Goal: Task Accomplishment & Management: Complete application form

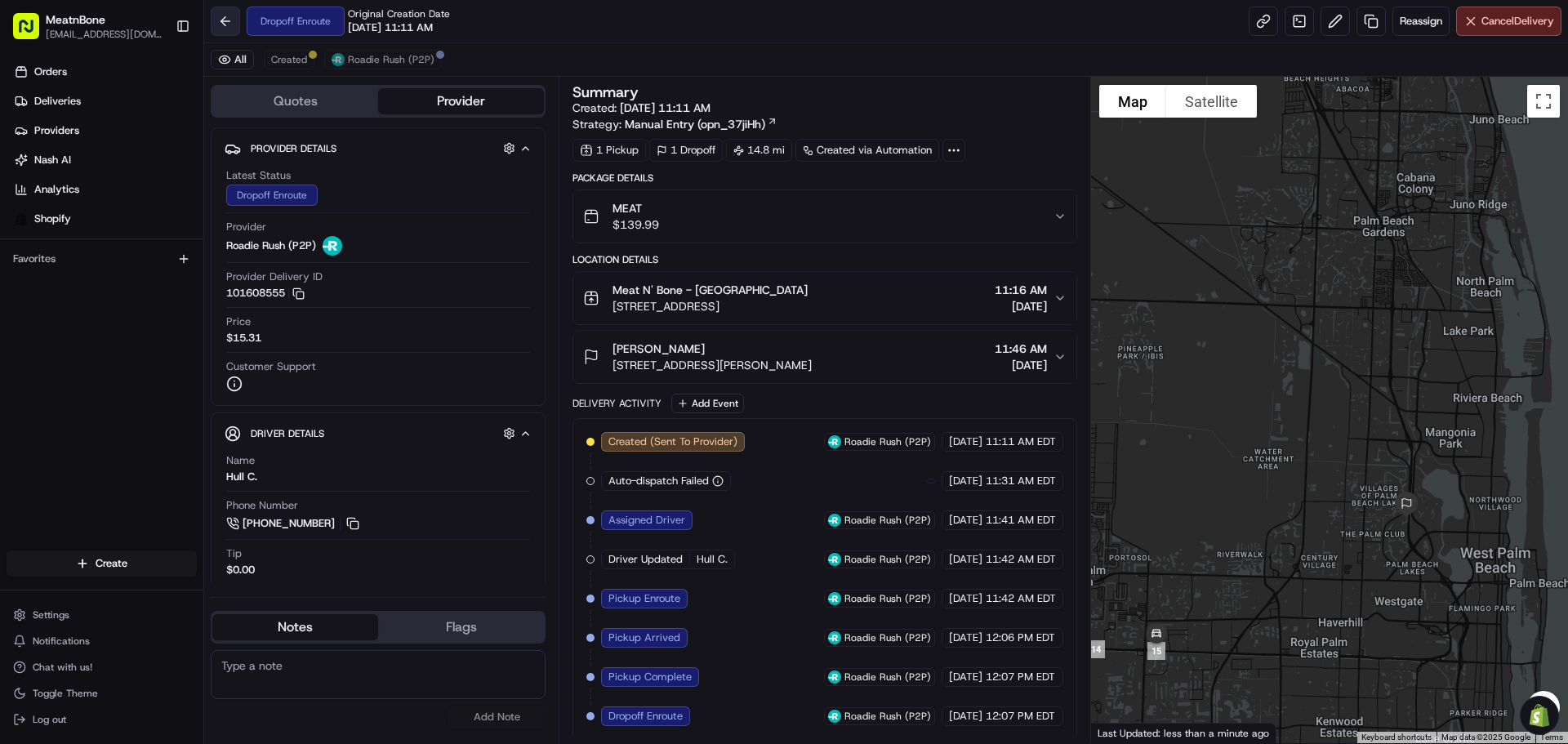
click at [216, 22] on button at bounding box center [225, 21] width 29 height 29
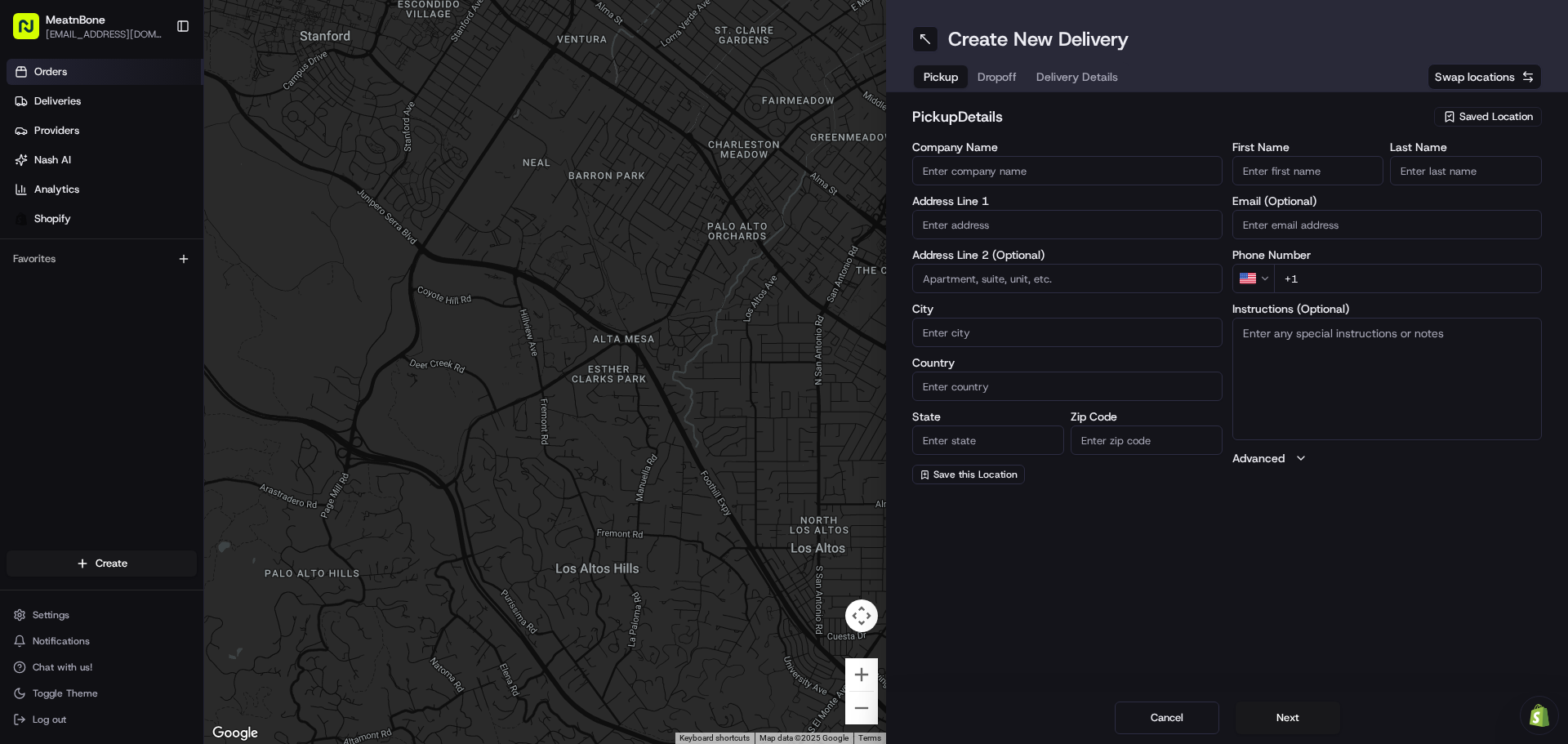
click at [113, 76] on link "Orders" at bounding box center [104, 71] width 197 height 26
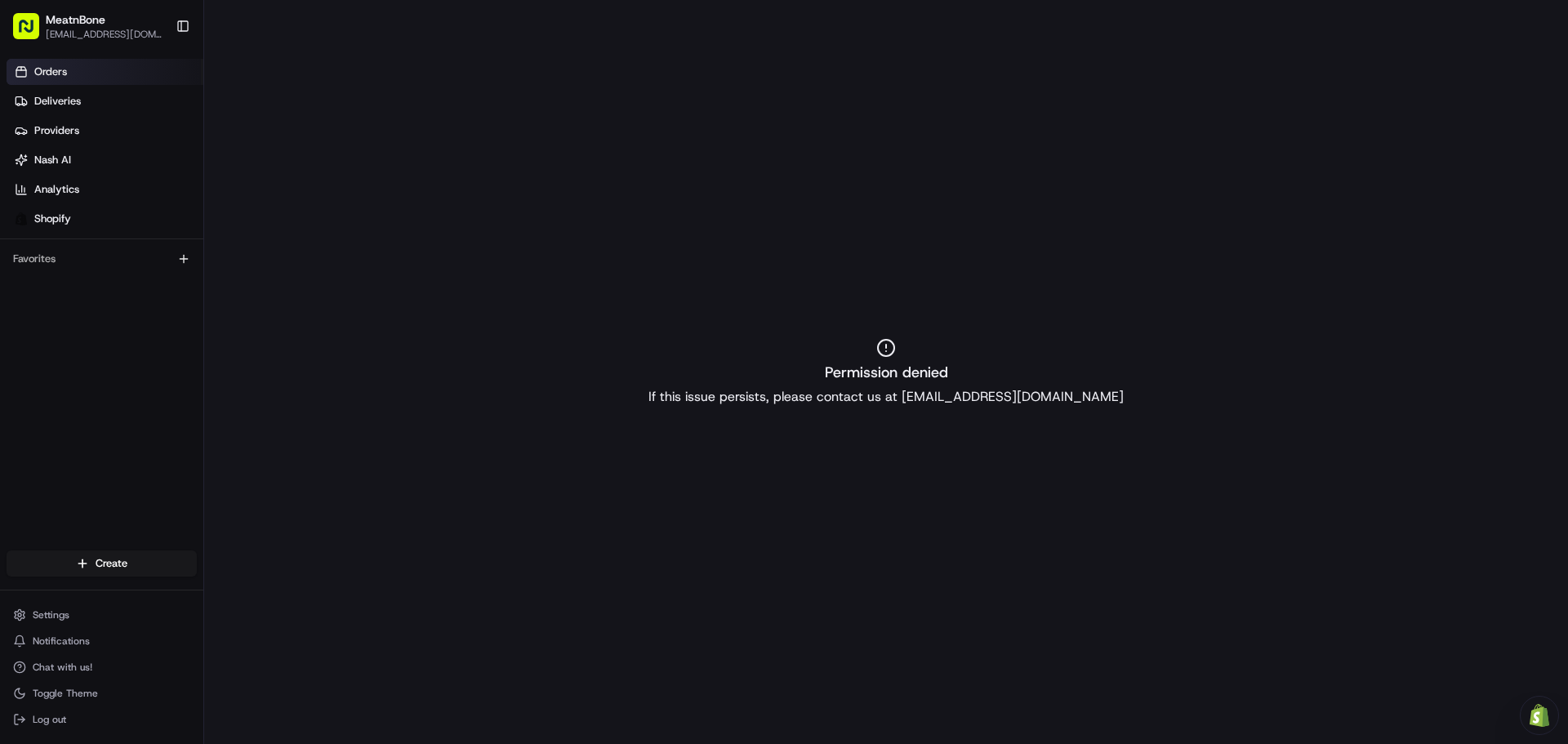
click at [126, 564] on html "MeatnBone [EMAIL_ADDRESS][DOMAIN_NAME] Toggle Sidebar Orders Deliveries Provide…" at bounding box center [784, 372] width 1568 height 744
click at [90, 107] on html "MeatnBone [EMAIL_ADDRESS][DOMAIN_NAME] Toggle Sidebar Orders Deliveries Provide…" at bounding box center [784, 372] width 1568 height 744
click at [82, 102] on link "Deliveries" at bounding box center [104, 101] width 197 height 26
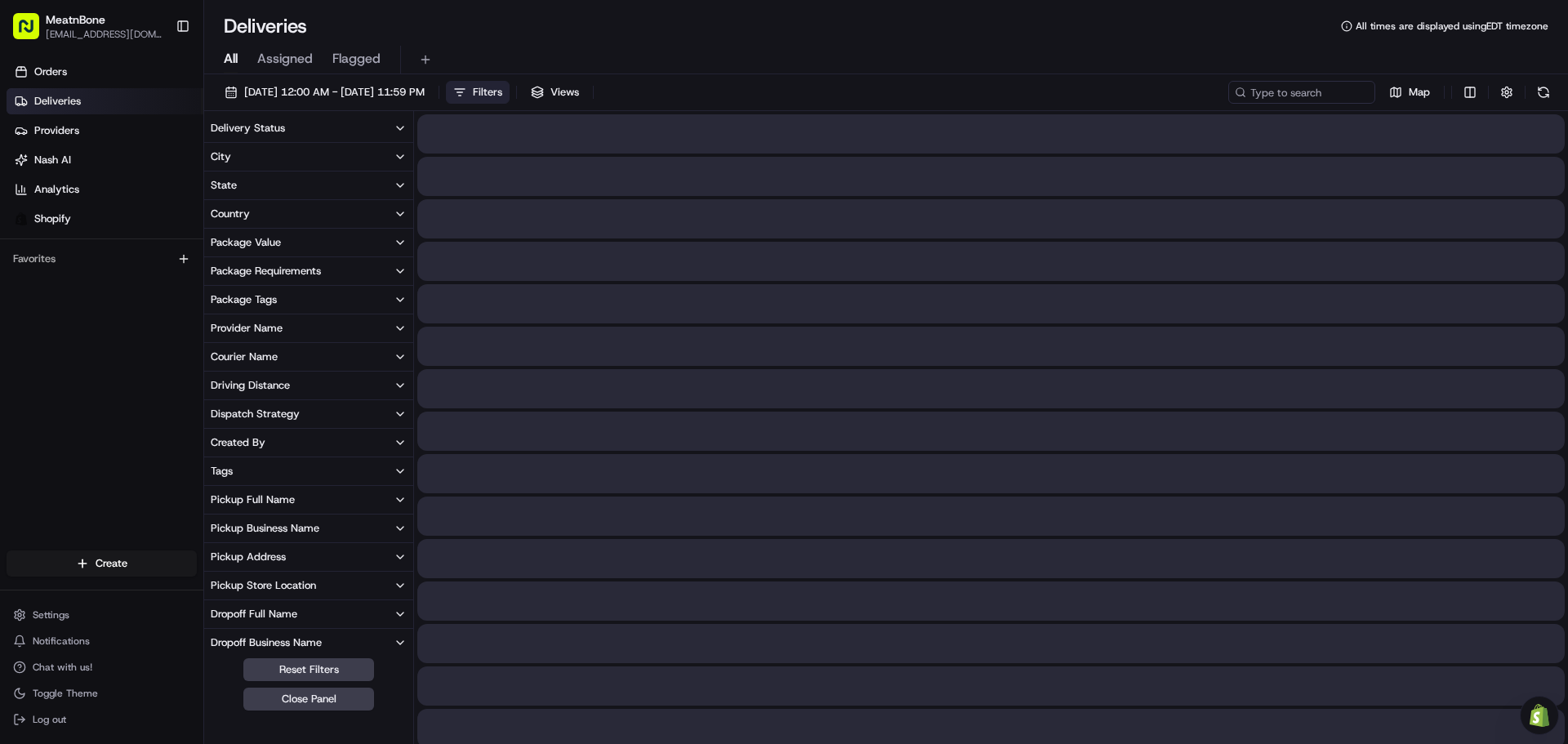
click at [141, 567] on html "MeatnBone [EMAIL_ADDRESS][DOMAIN_NAME] Toggle Sidebar Orders Deliveries Provide…" at bounding box center [784, 372] width 1568 height 744
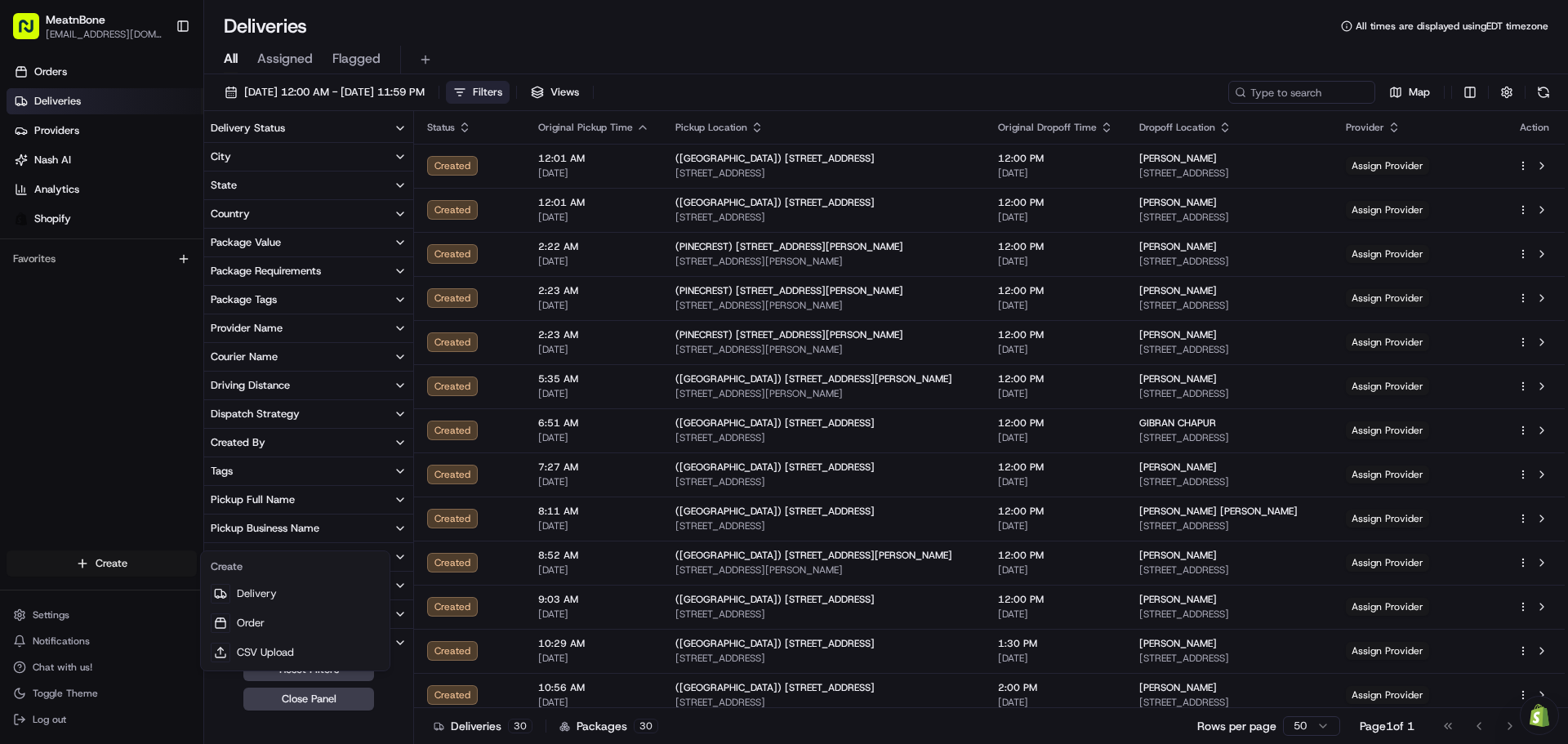
click at [298, 583] on link "Delivery" at bounding box center [295, 593] width 182 height 29
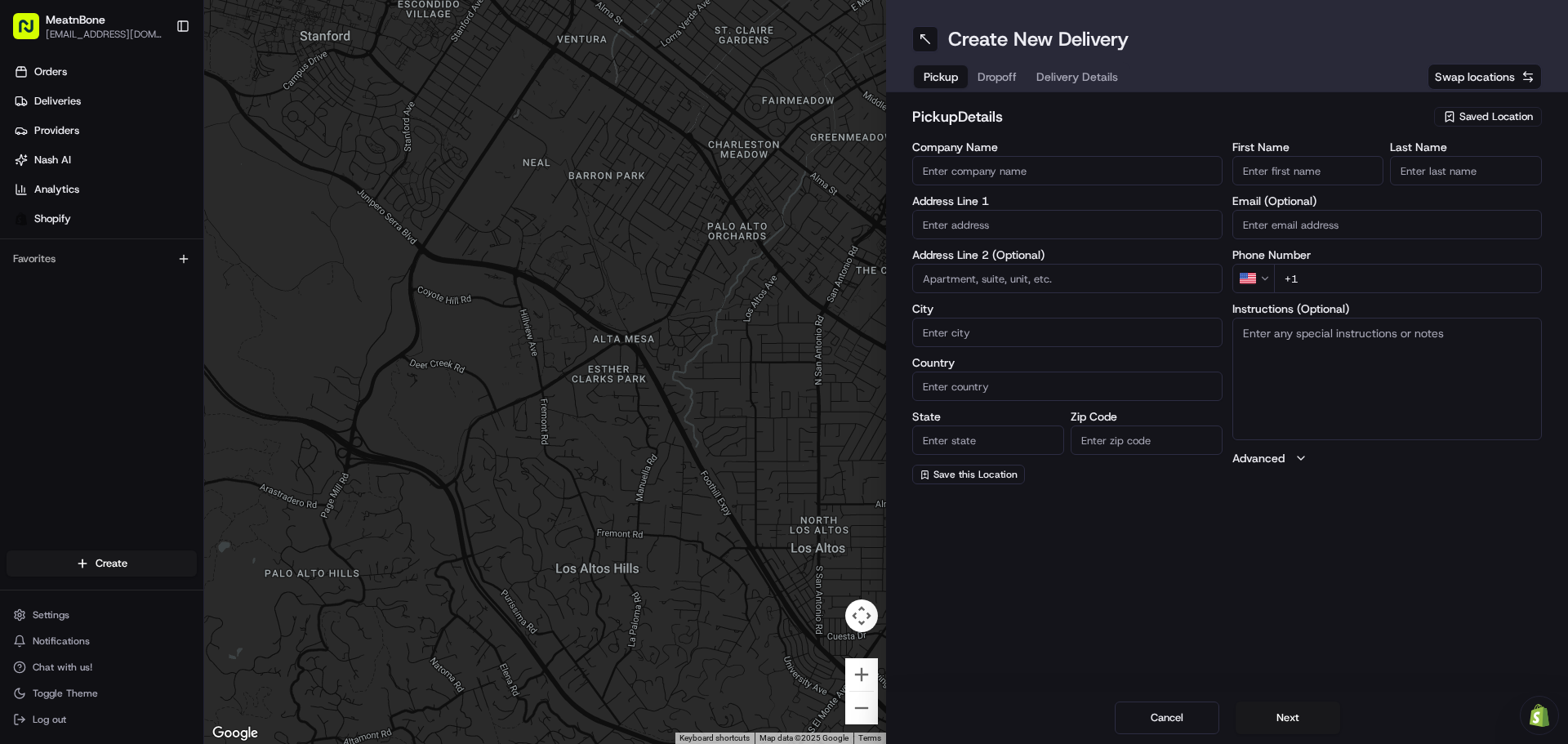
click at [1490, 120] on span "Saved Location" at bounding box center [1496, 117] width 73 height 14
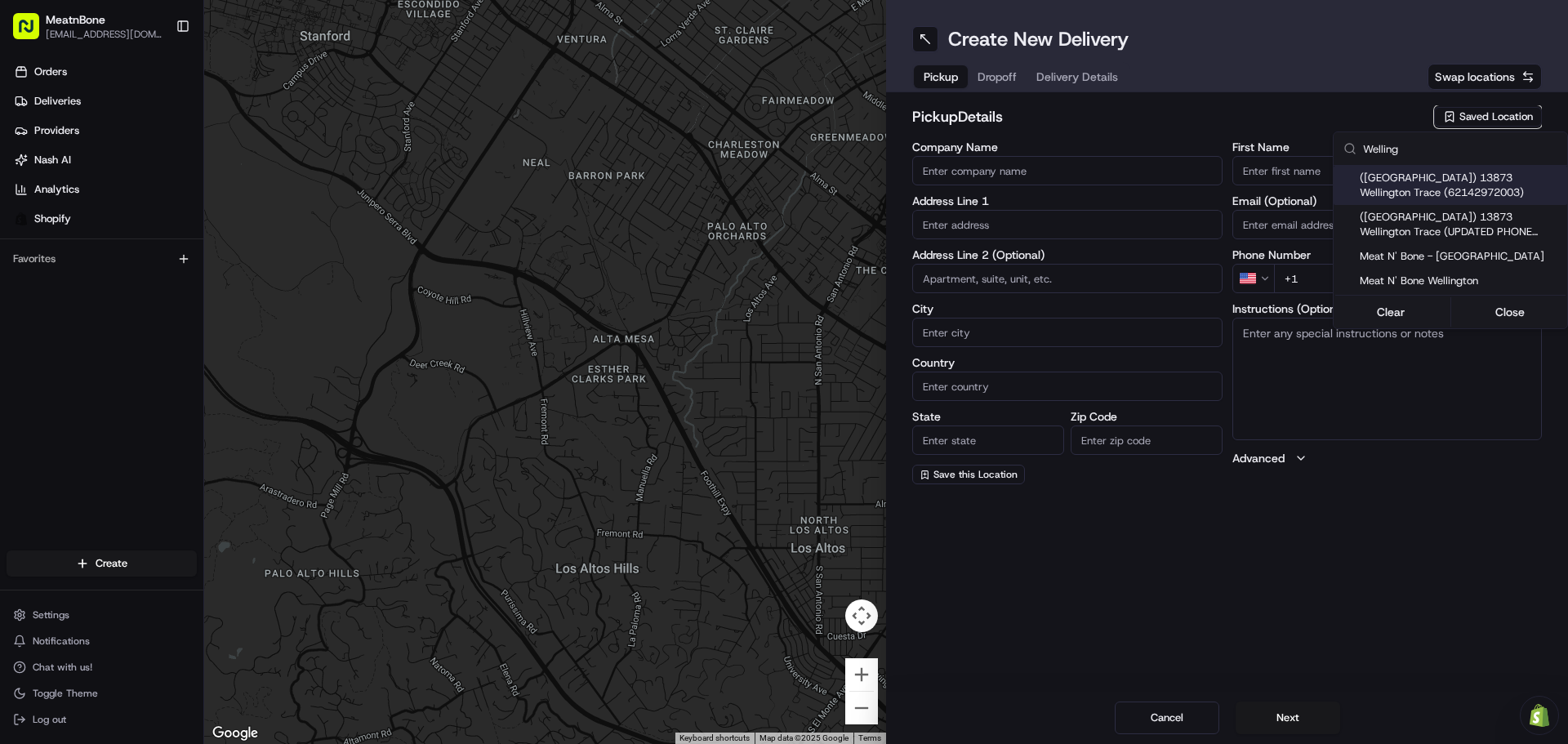
type input "Welling"
click at [1447, 262] on span "Meat N' Bone - [GEOGRAPHIC_DATA]" at bounding box center [1460, 256] width 201 height 14
type input "Meat N' Bone - [GEOGRAPHIC_DATA]"
type input "13873 Wellington Trace"
type input "[GEOGRAPHIC_DATA]"
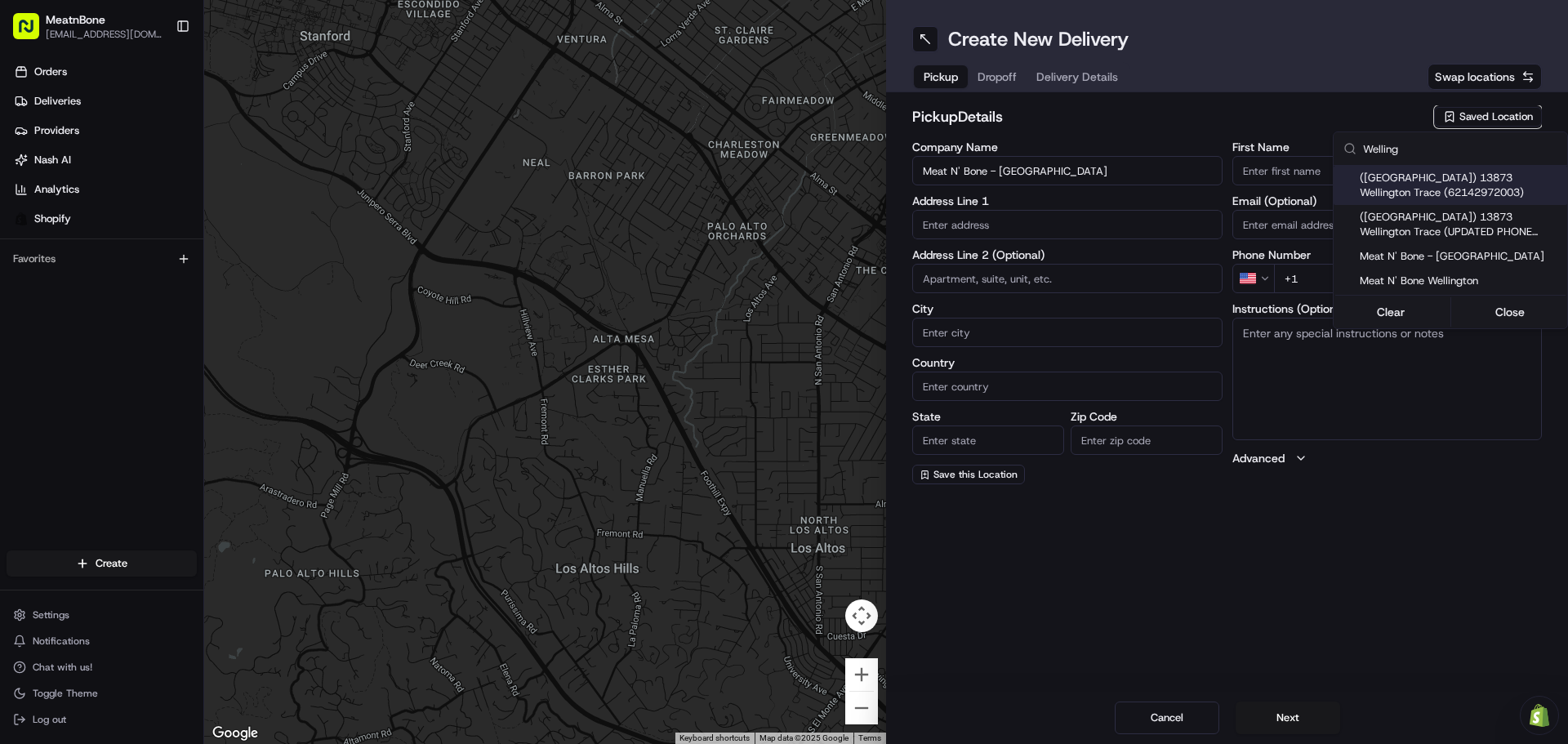
type input "US"
type input "FL"
type input "33414"
type input "[PHONE_NUMBER]"
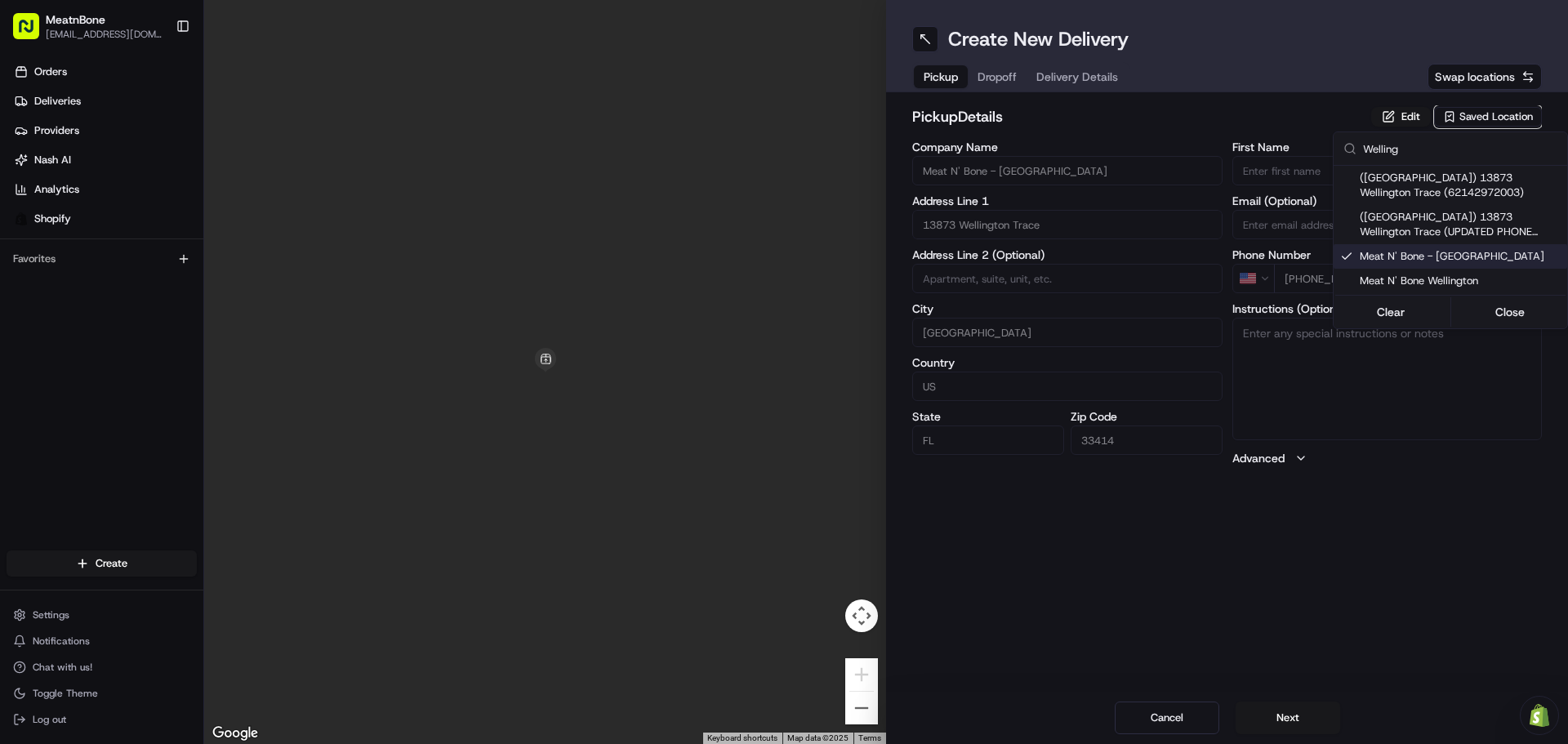
click at [1393, 113] on html "MeatnBone [EMAIL_ADDRESS][DOMAIN_NAME] Toggle Sidebar Orders Deliveries Provide…" at bounding box center [784, 372] width 1568 height 744
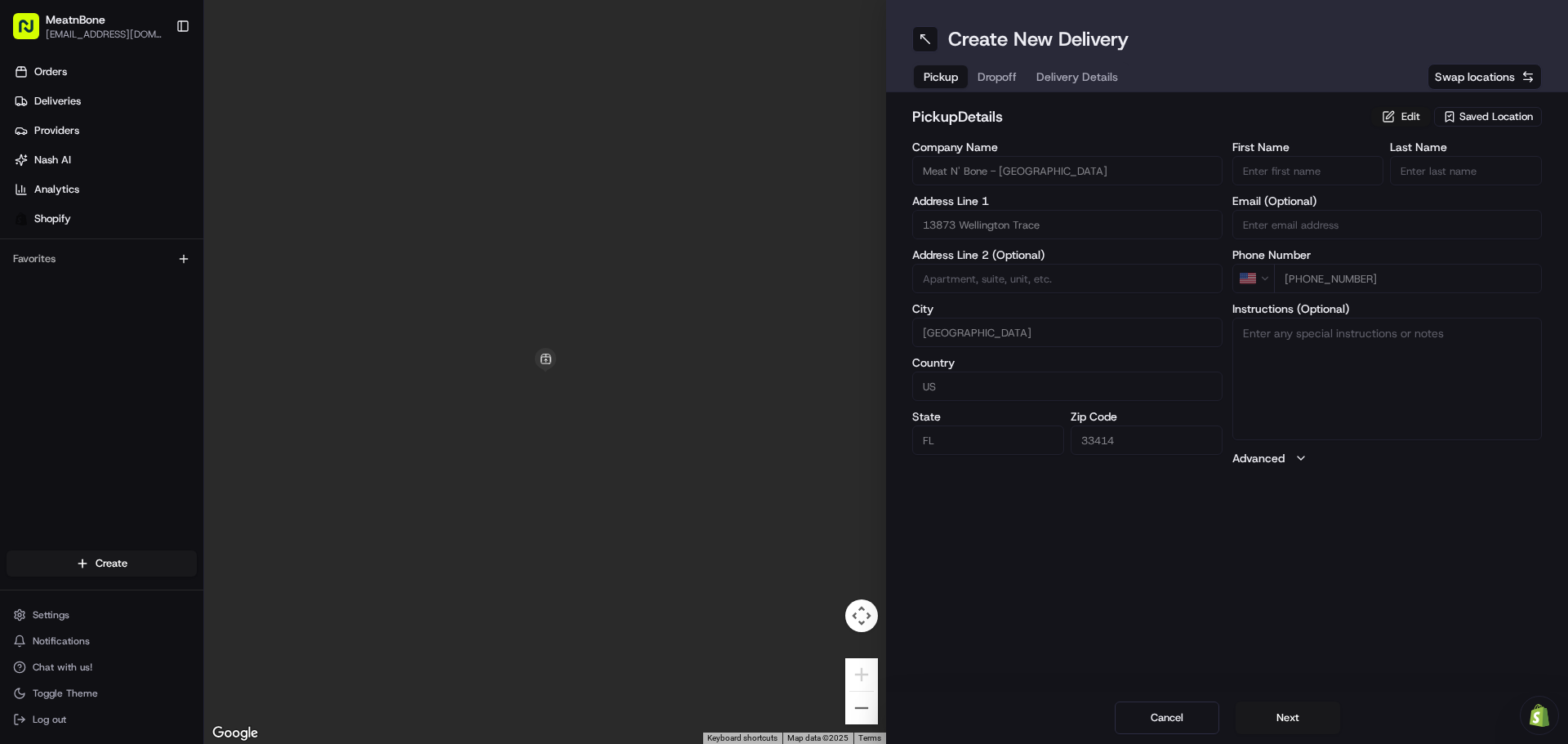
click at [1404, 123] on button "Edit" at bounding box center [1401, 117] width 60 height 20
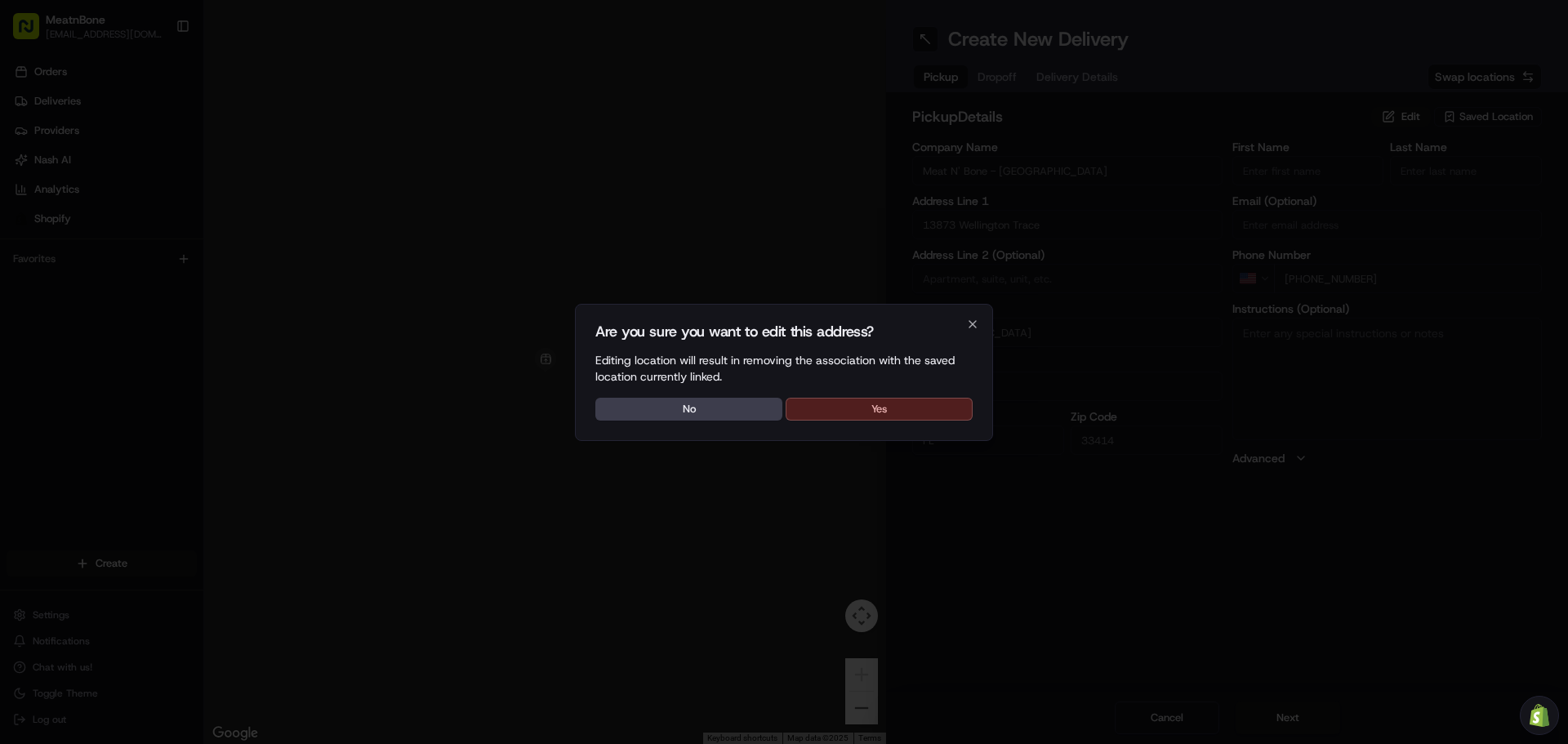
click at [916, 400] on button "Yes" at bounding box center [879, 409] width 187 height 23
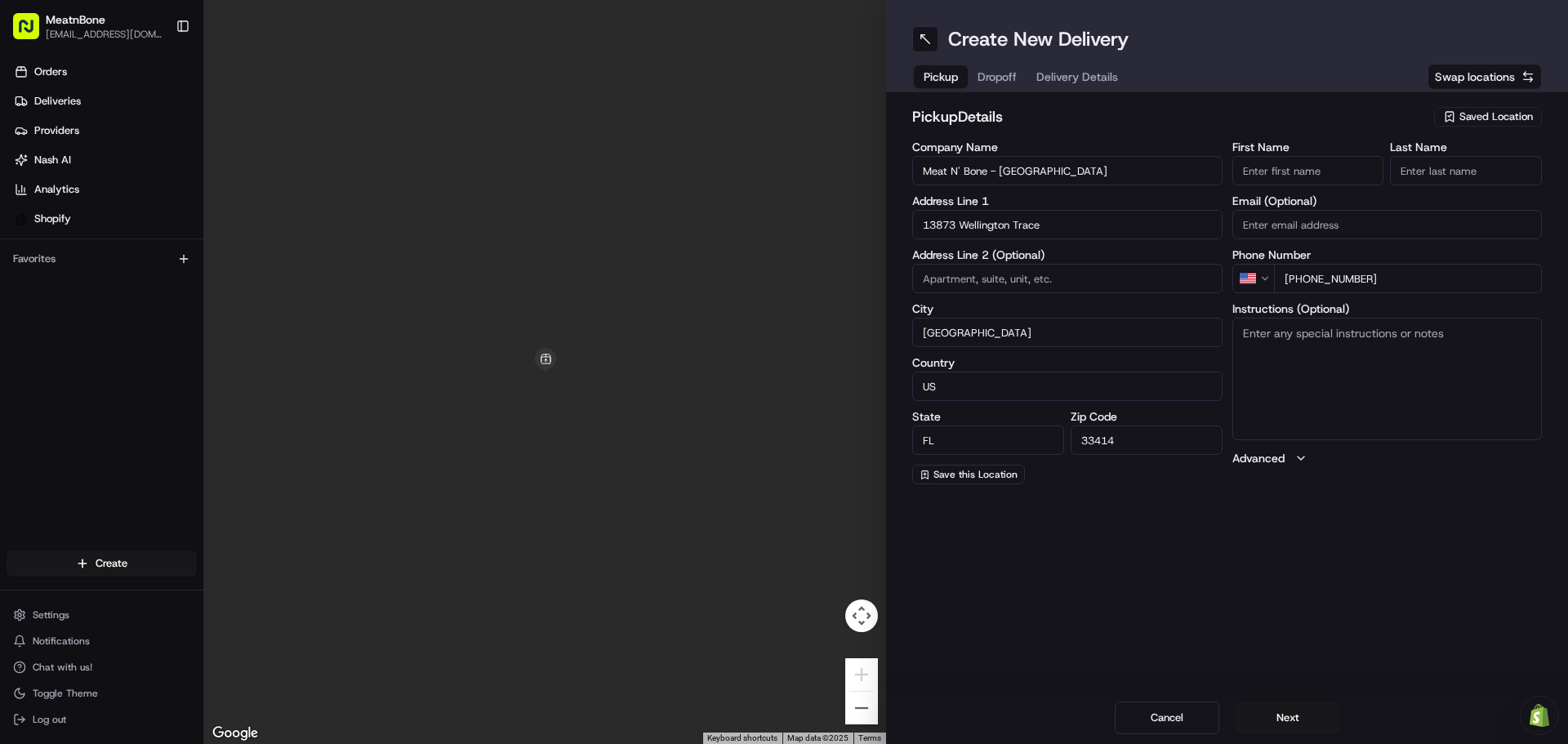
click at [1016, 276] on input at bounding box center [1068, 278] width 310 height 29
type input "B-7"
click at [1176, 606] on div "Create New Delivery Pickup Dropoff Delivery Details Swap locations pickup Detai…" at bounding box center [1227, 372] width 682 height 744
click at [1290, 723] on button "Next" at bounding box center [1288, 718] width 104 height 33
click at [1308, 174] on input "First Name" at bounding box center [1308, 170] width 152 height 29
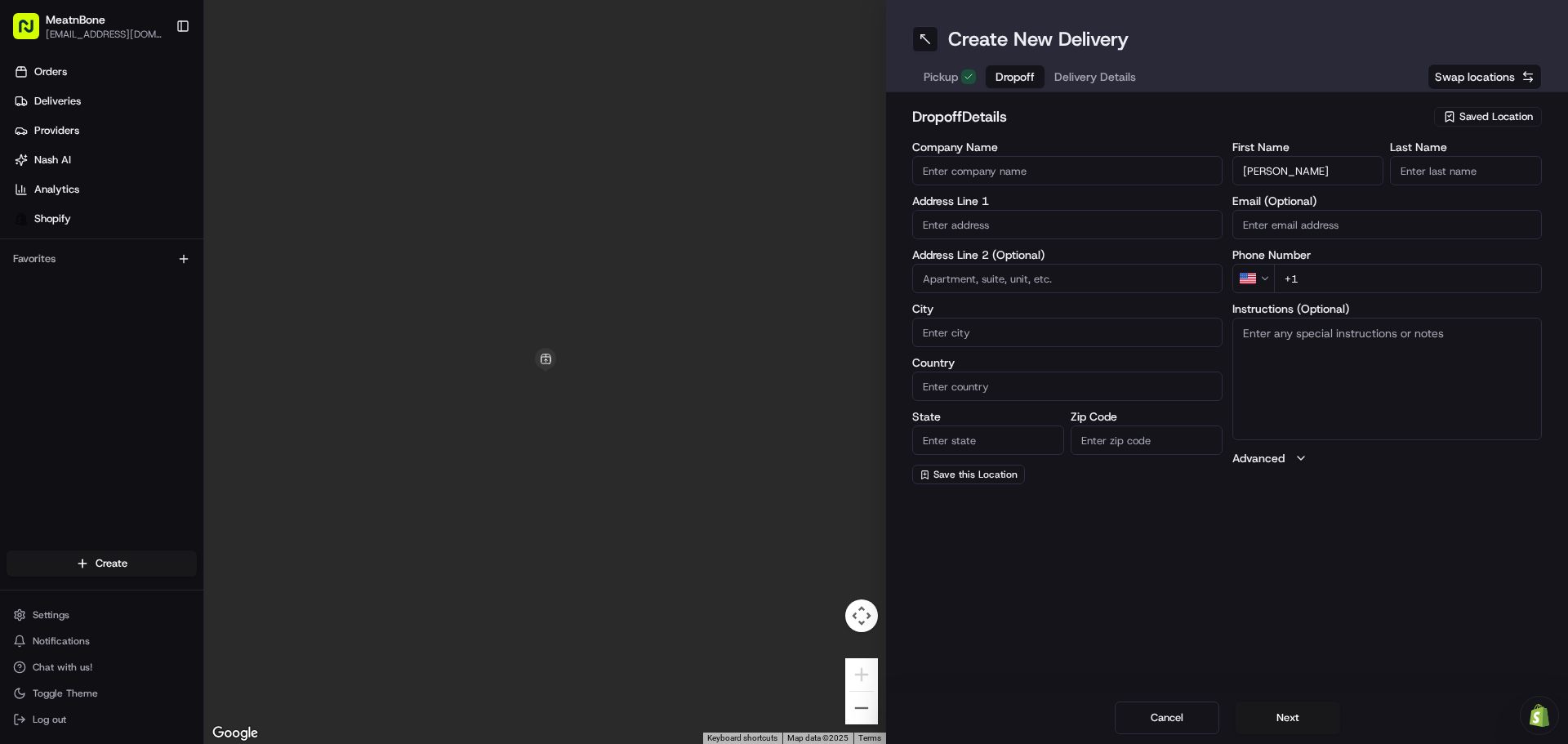
type input "[PERSON_NAME]"
click at [1448, 198] on div "First Name [PERSON_NAME] Last Name Email (Optional) Phone Number US +1 Instruct…" at bounding box center [1388, 312] width 310 height 343
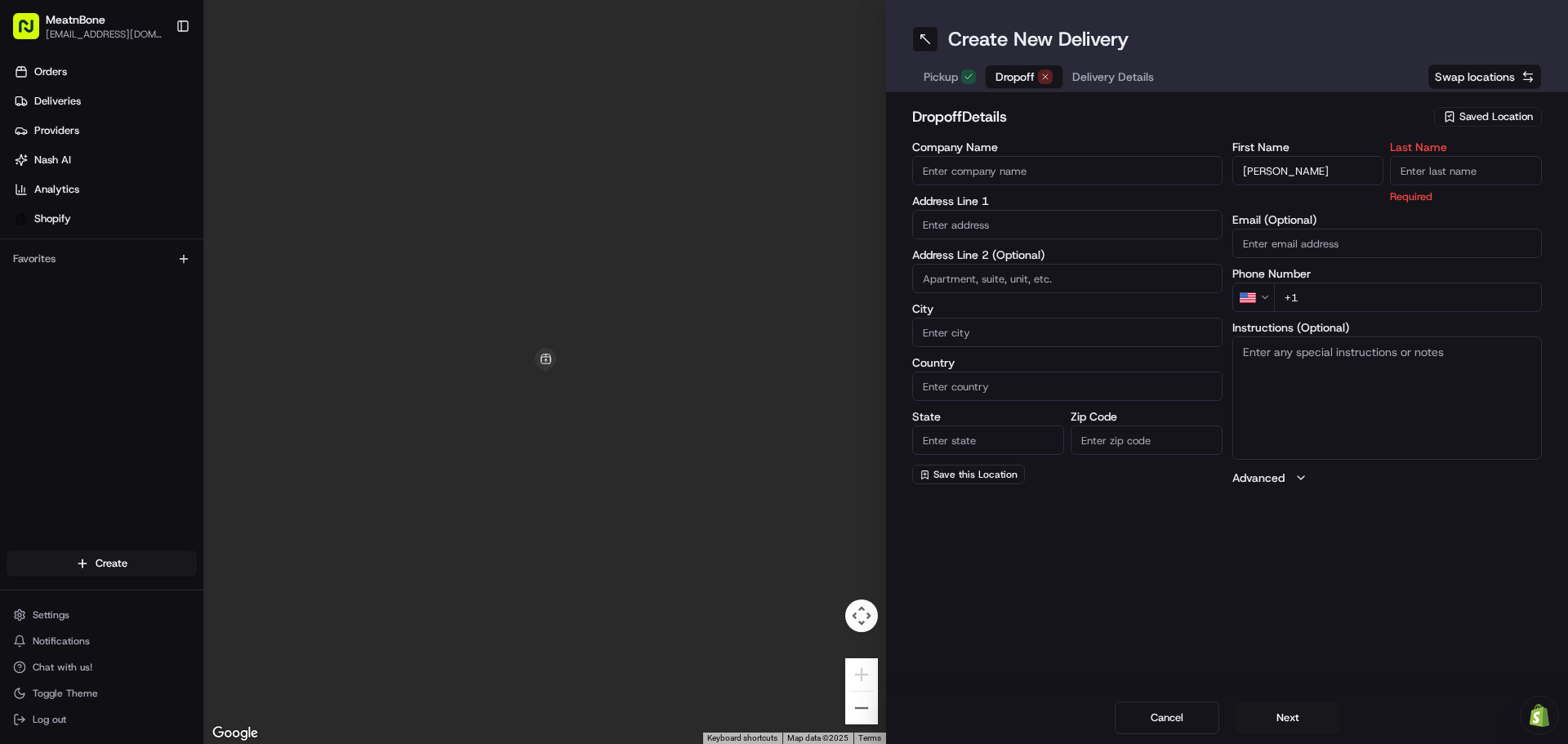
click at [1449, 168] on input "Last Name" at bounding box center [1466, 170] width 152 height 29
type input "w"
type input "Wechsler"
click at [1366, 299] on div "First Name [PERSON_NAME] Last Name [PERSON_NAME] Required Email (Optional) Phon…" at bounding box center [1388, 313] width 310 height 344
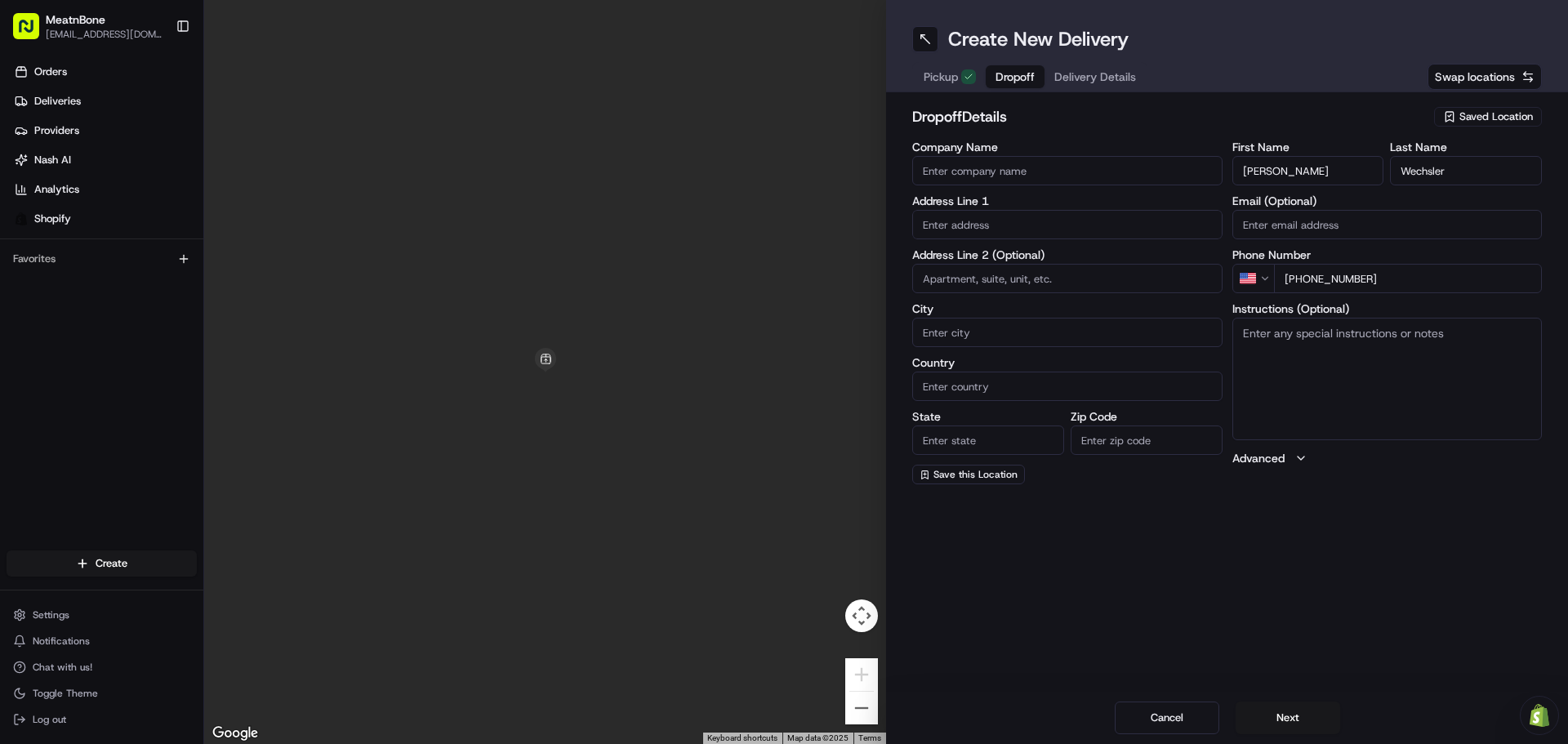
type input "[PHONE_NUMBER]"
click at [1004, 220] on input "text" at bounding box center [1068, 224] width 310 height 29
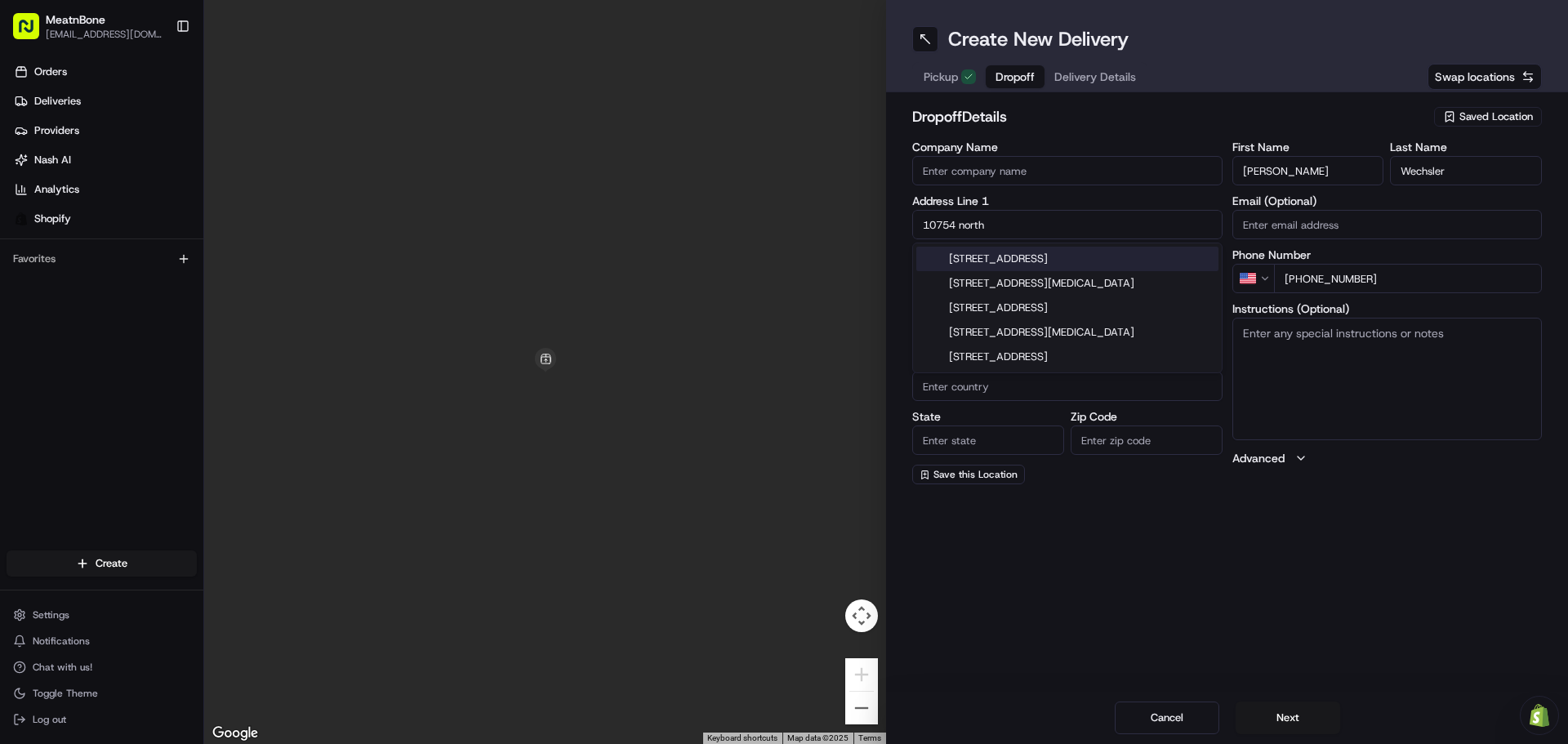
click at [1070, 259] on div "[STREET_ADDRESS]" at bounding box center [1067, 259] width 302 height 24
type input "[STREET_ADDRESS][PERSON_NAME]"
type input "[GEOGRAPHIC_DATA]"
type input "FL"
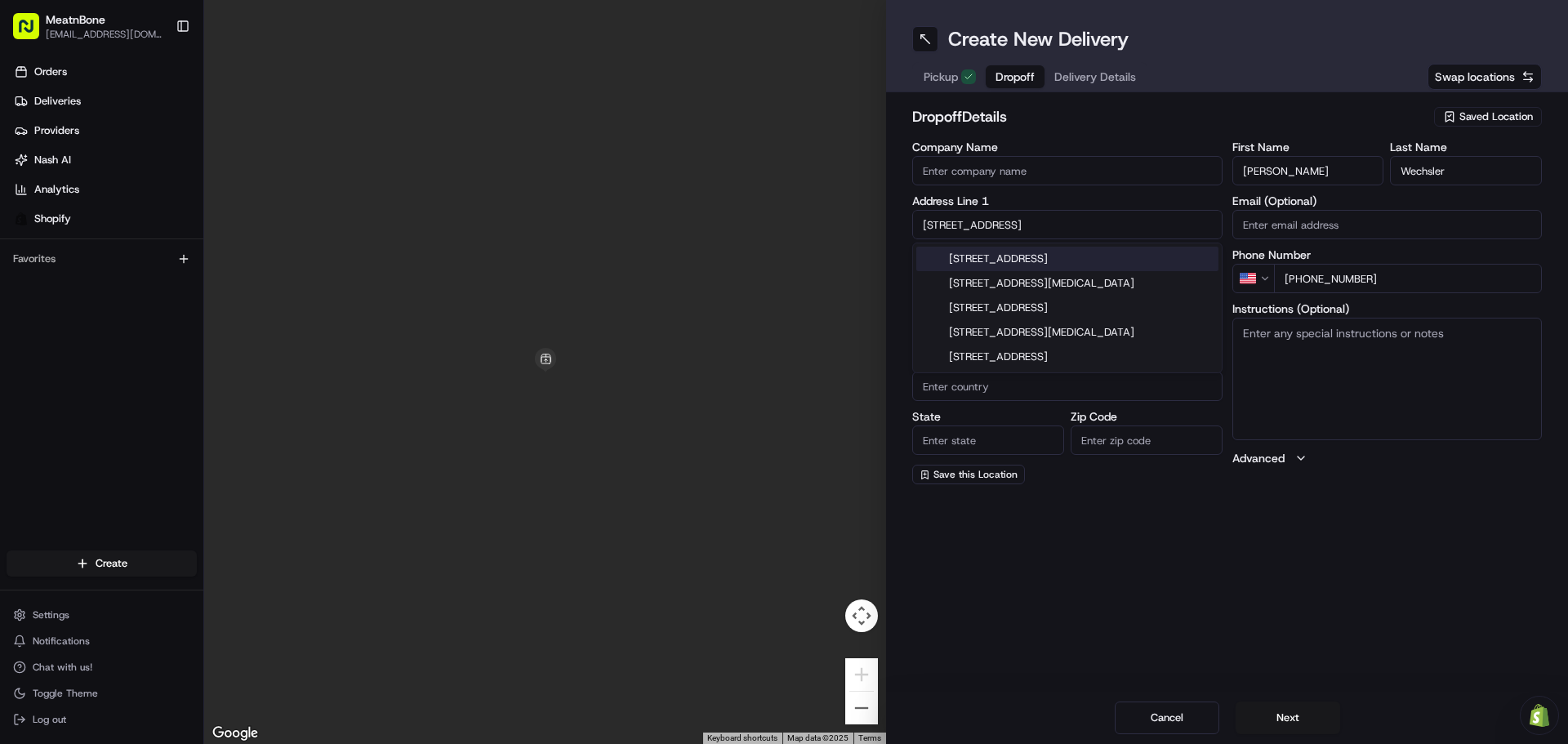
type input "33449"
type input "[STREET_ADDRESS]"
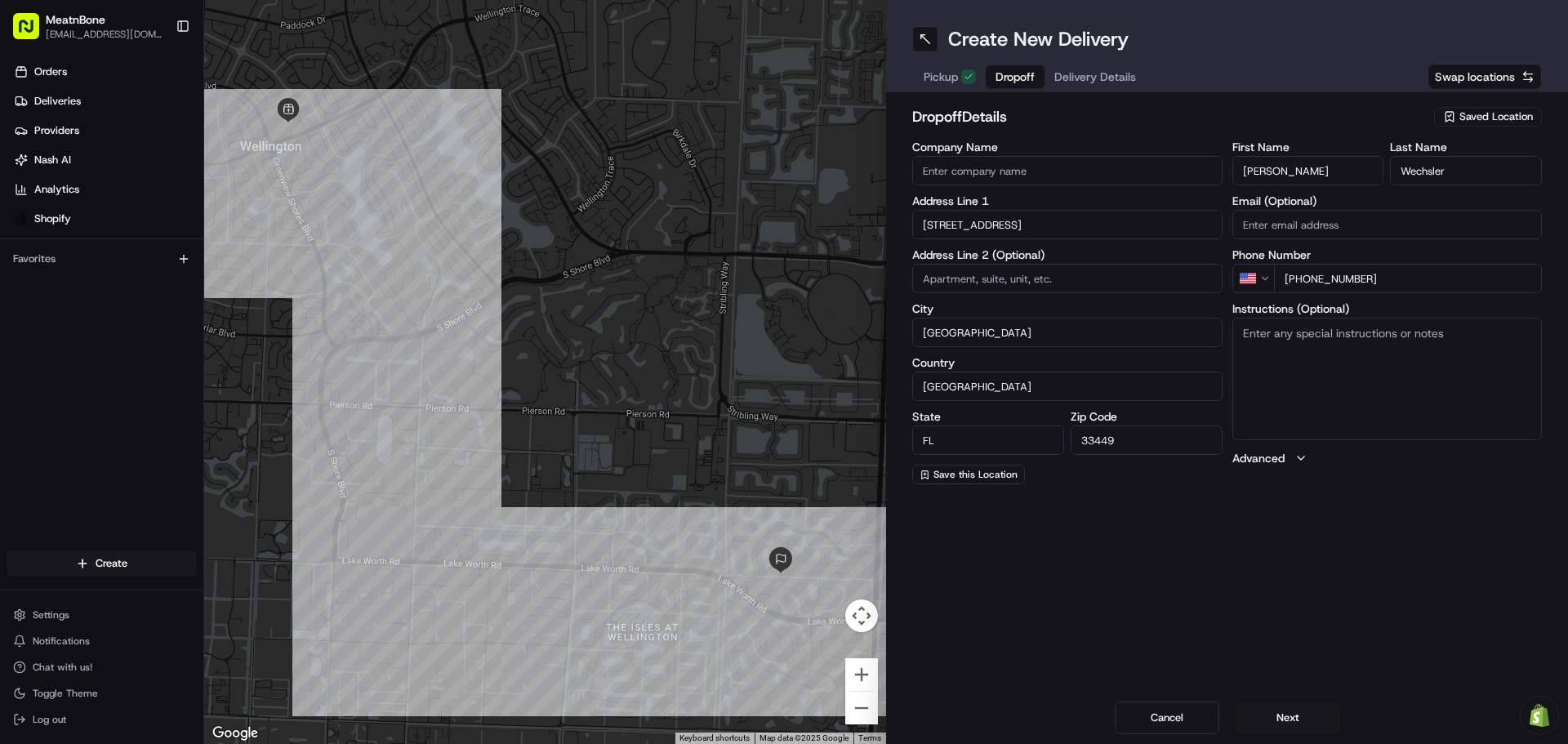
click at [1166, 588] on div "Create New Delivery Pickup Dropoff Delivery Details Swap locations dropoff Deta…" at bounding box center [1227, 372] width 682 height 744
click at [1286, 708] on button "Next" at bounding box center [1288, 718] width 104 height 33
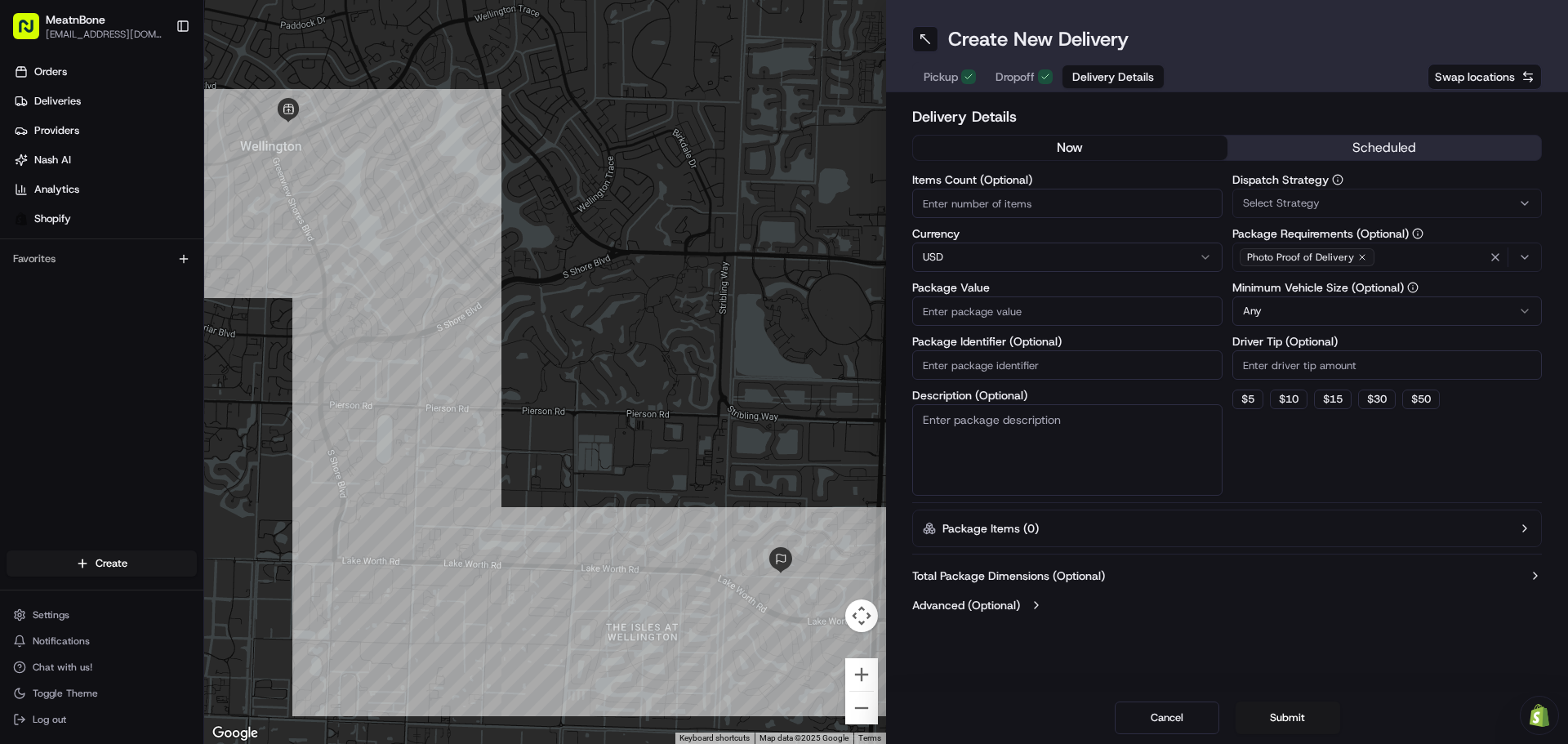
click at [1003, 206] on input "Items Count (Optional)" at bounding box center [1068, 203] width 310 height 29
type input "1"
click at [979, 315] on input "Package Value" at bounding box center [1068, 310] width 310 height 29
type input "319.20"
click at [1052, 454] on textarea "Description (Optional)" at bounding box center [1068, 450] width 310 height 92
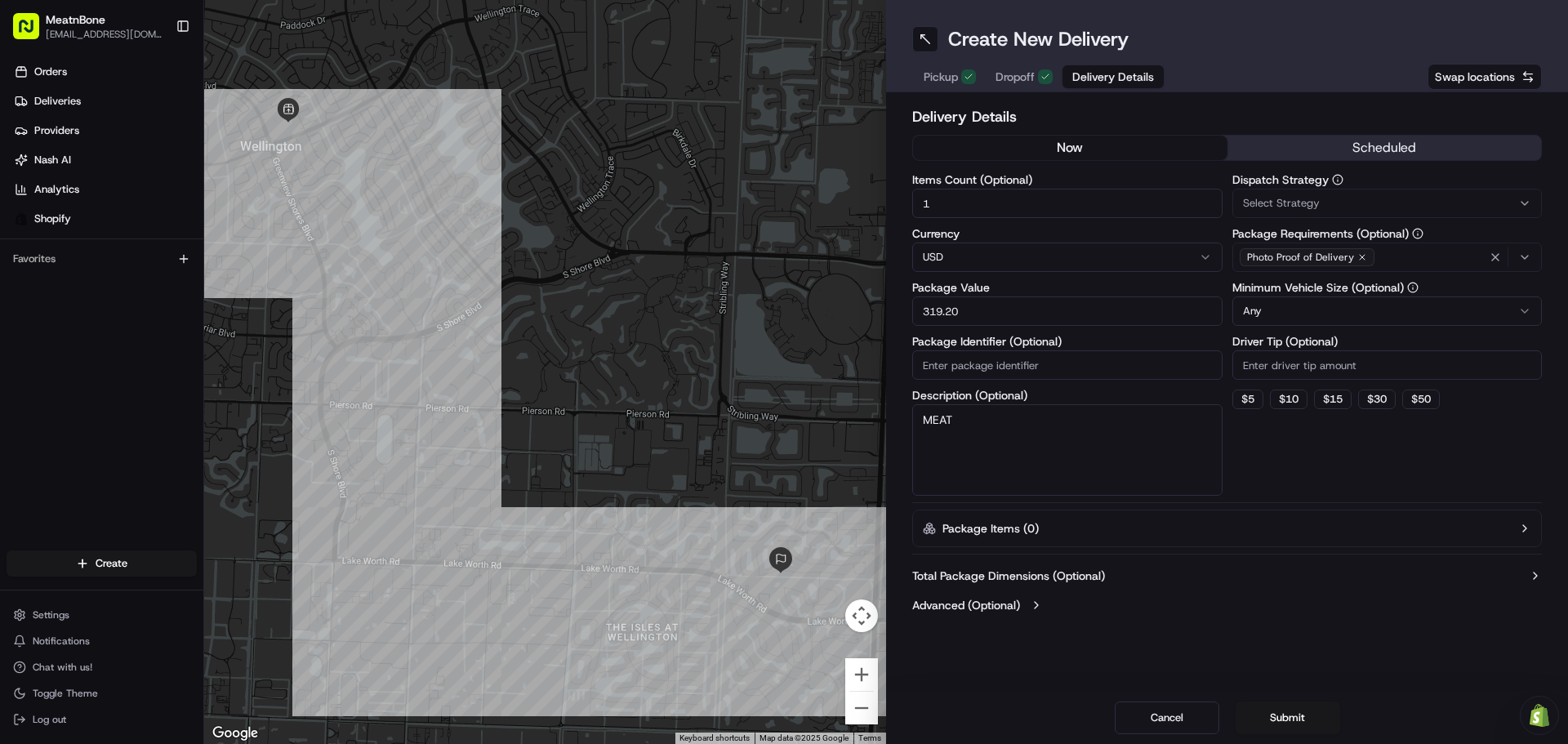
type textarea "MEAT"
click at [1260, 606] on button "Advanced (Optional)" at bounding box center [1227, 605] width 630 height 16
click at [1270, 718] on button "Submit" at bounding box center [1288, 718] width 104 height 33
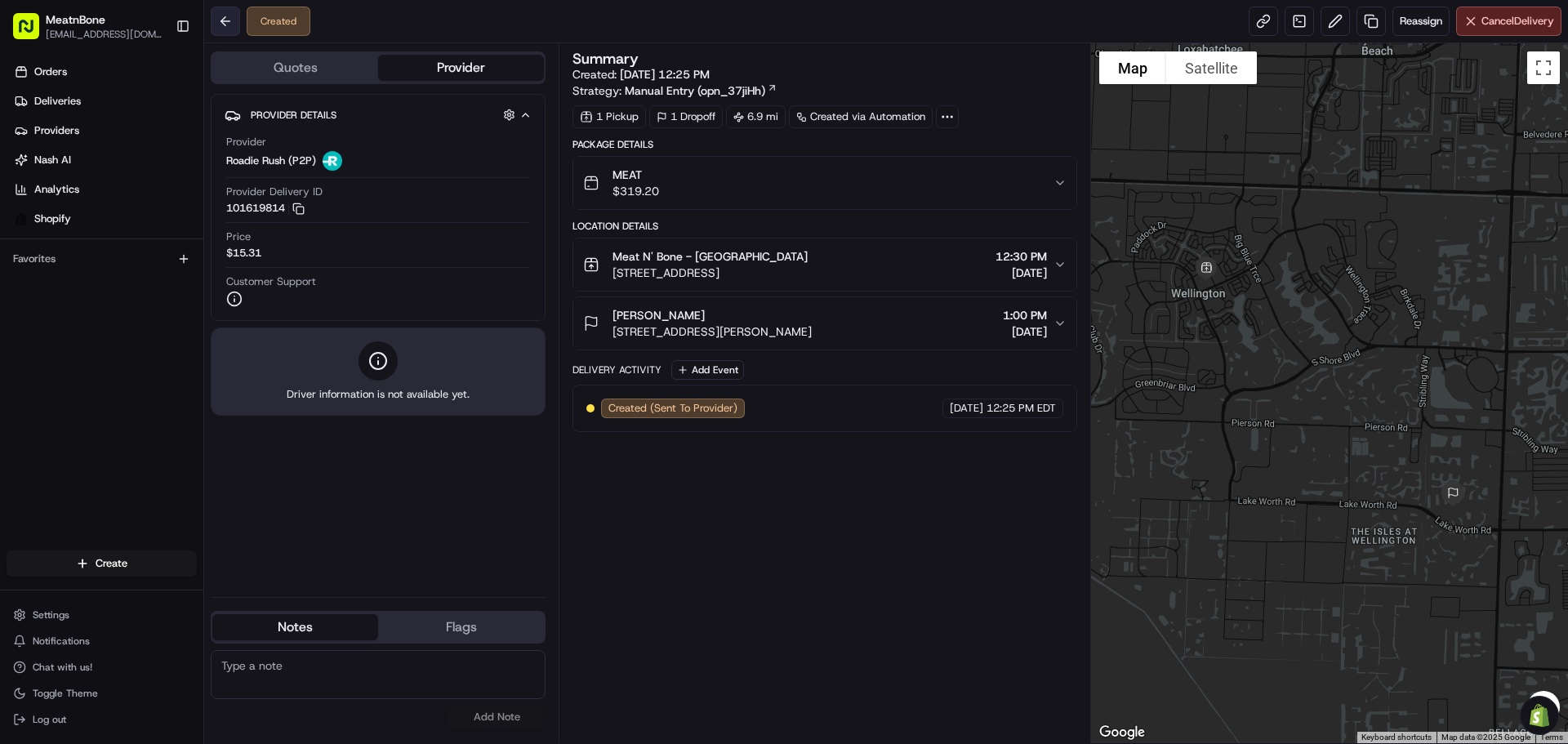
click at [214, 23] on button at bounding box center [225, 21] width 29 height 29
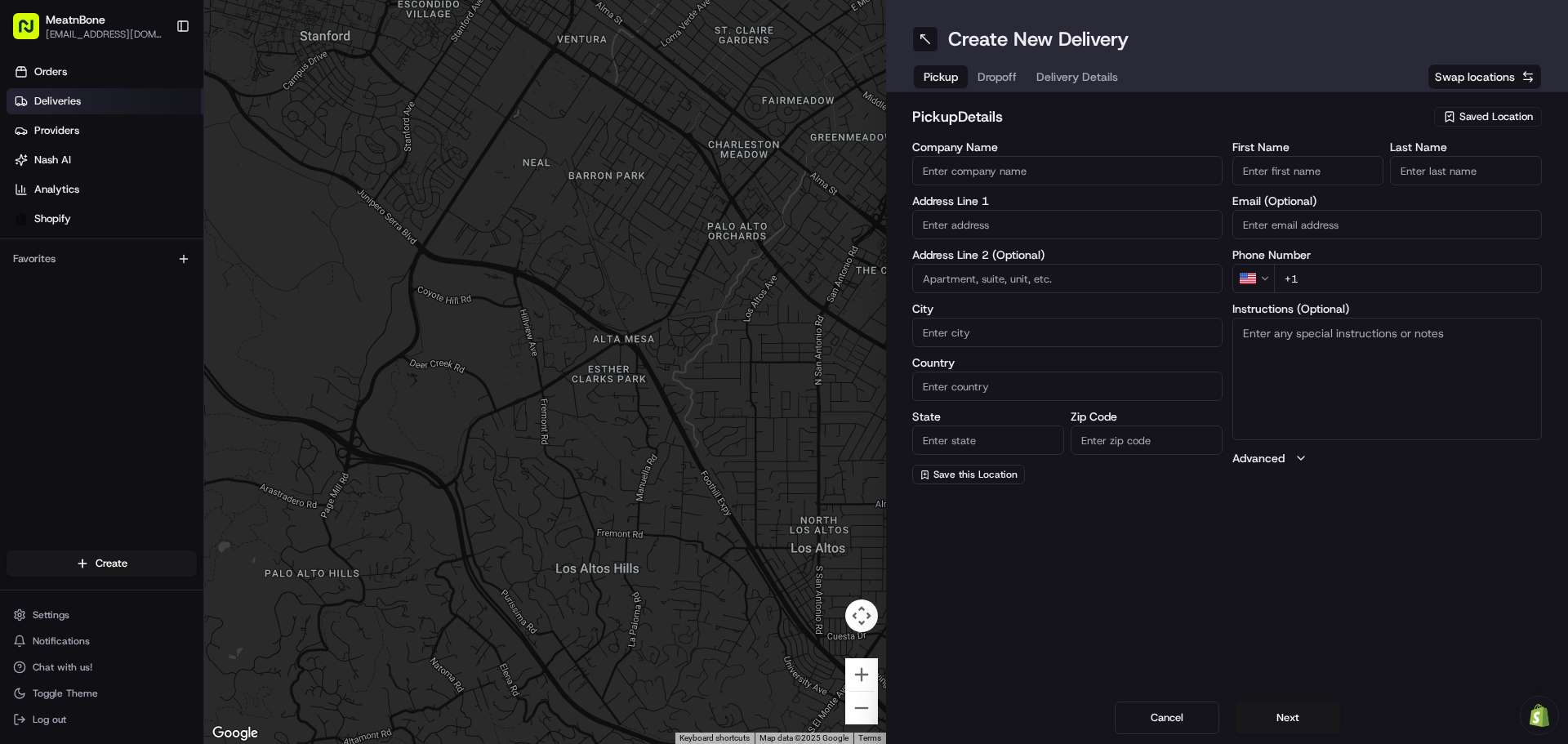
click at [66, 103] on span "Deliveries" at bounding box center [57, 101] width 46 height 14
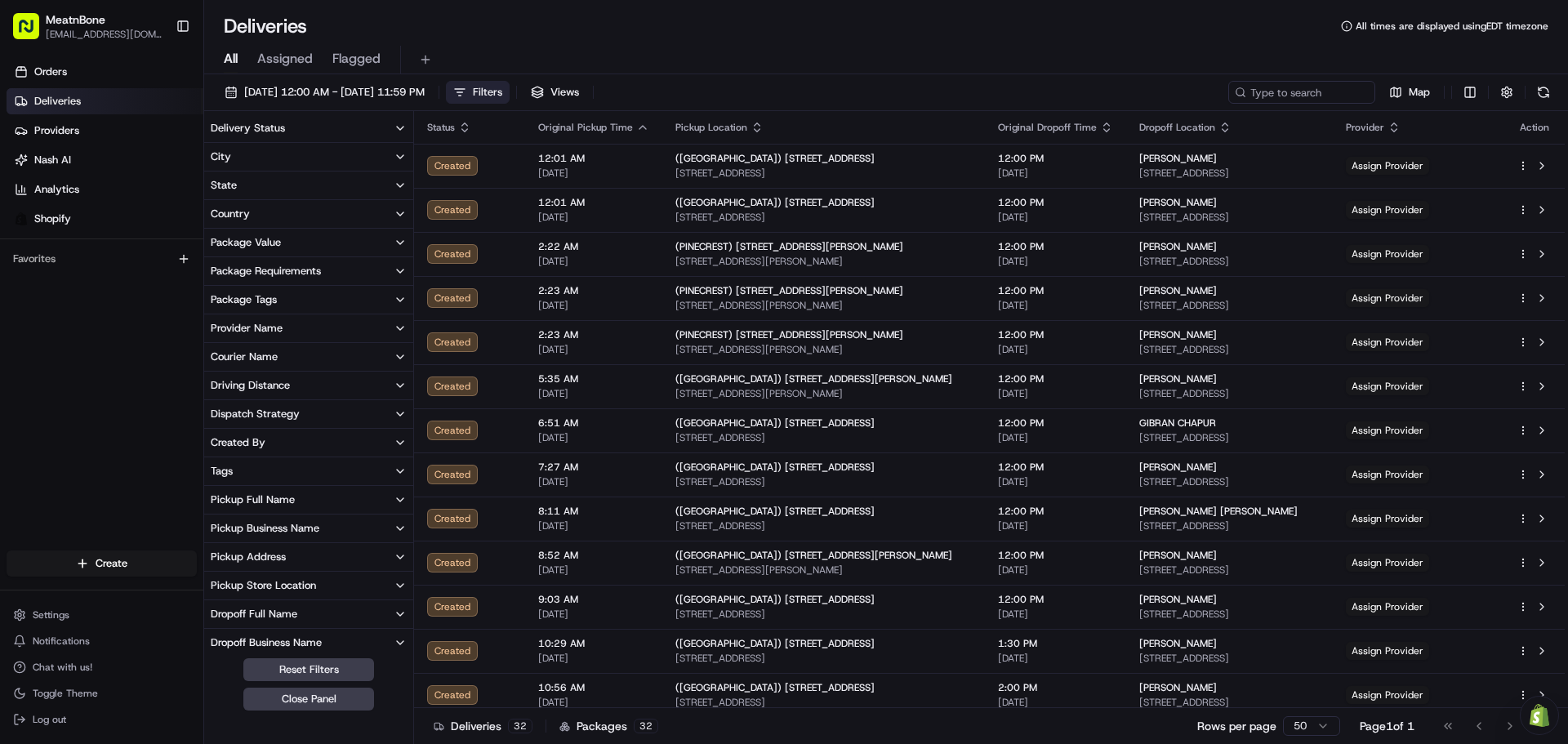
click at [509, 88] on button "Filters" at bounding box center [477, 93] width 63 height 23
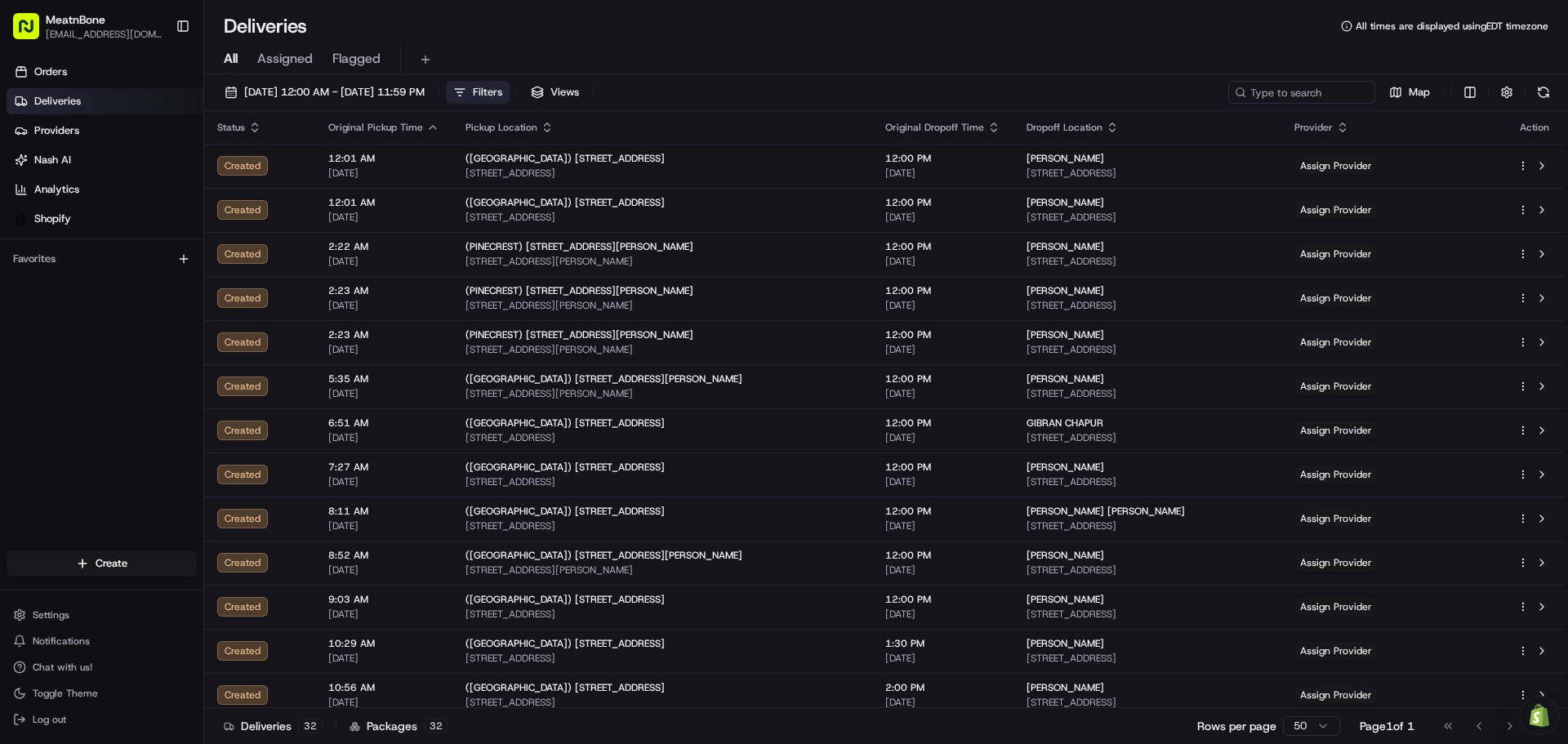
click at [509, 102] on button "Filters" at bounding box center [477, 93] width 63 height 23
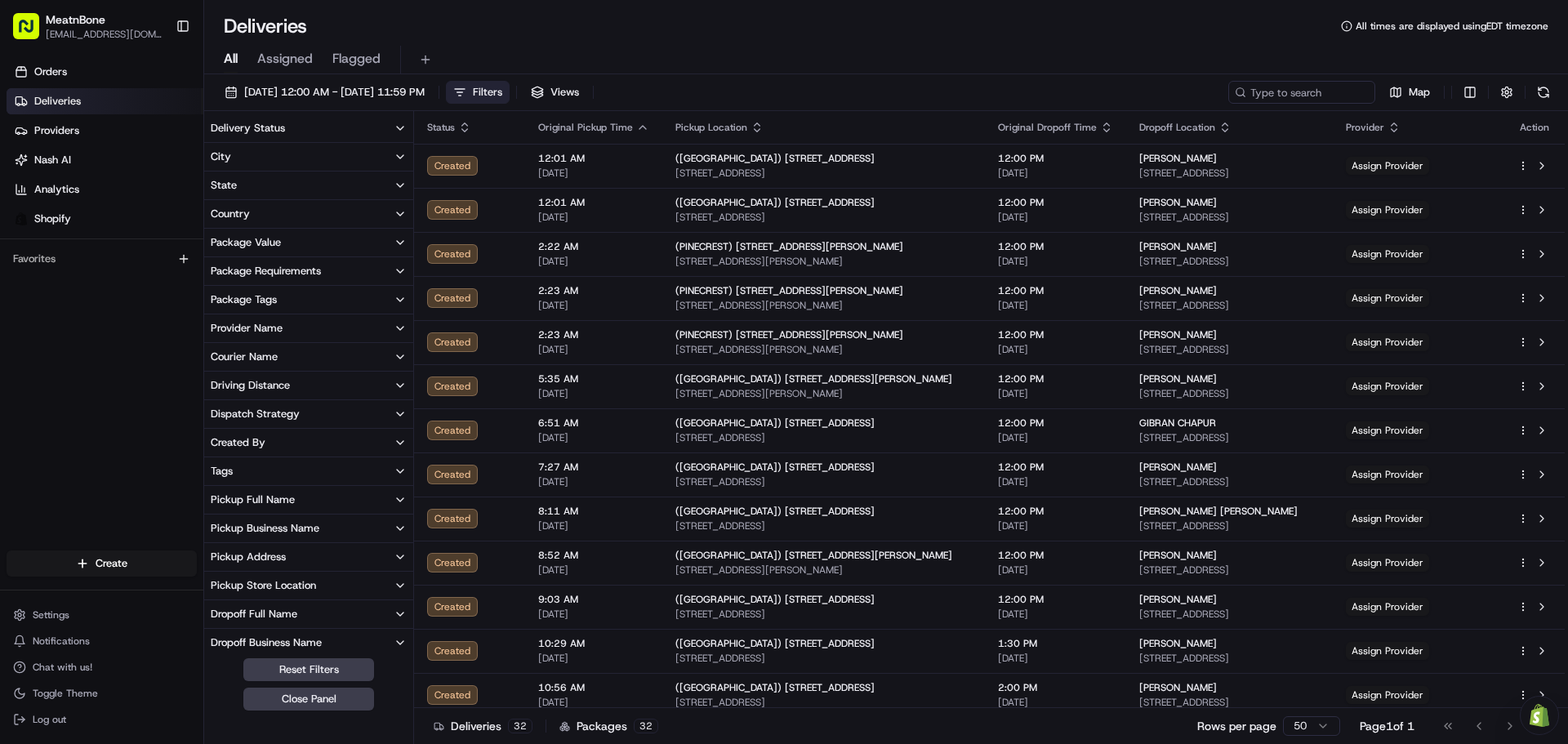
click at [328, 168] on button "City" at bounding box center [309, 156] width 209 height 28
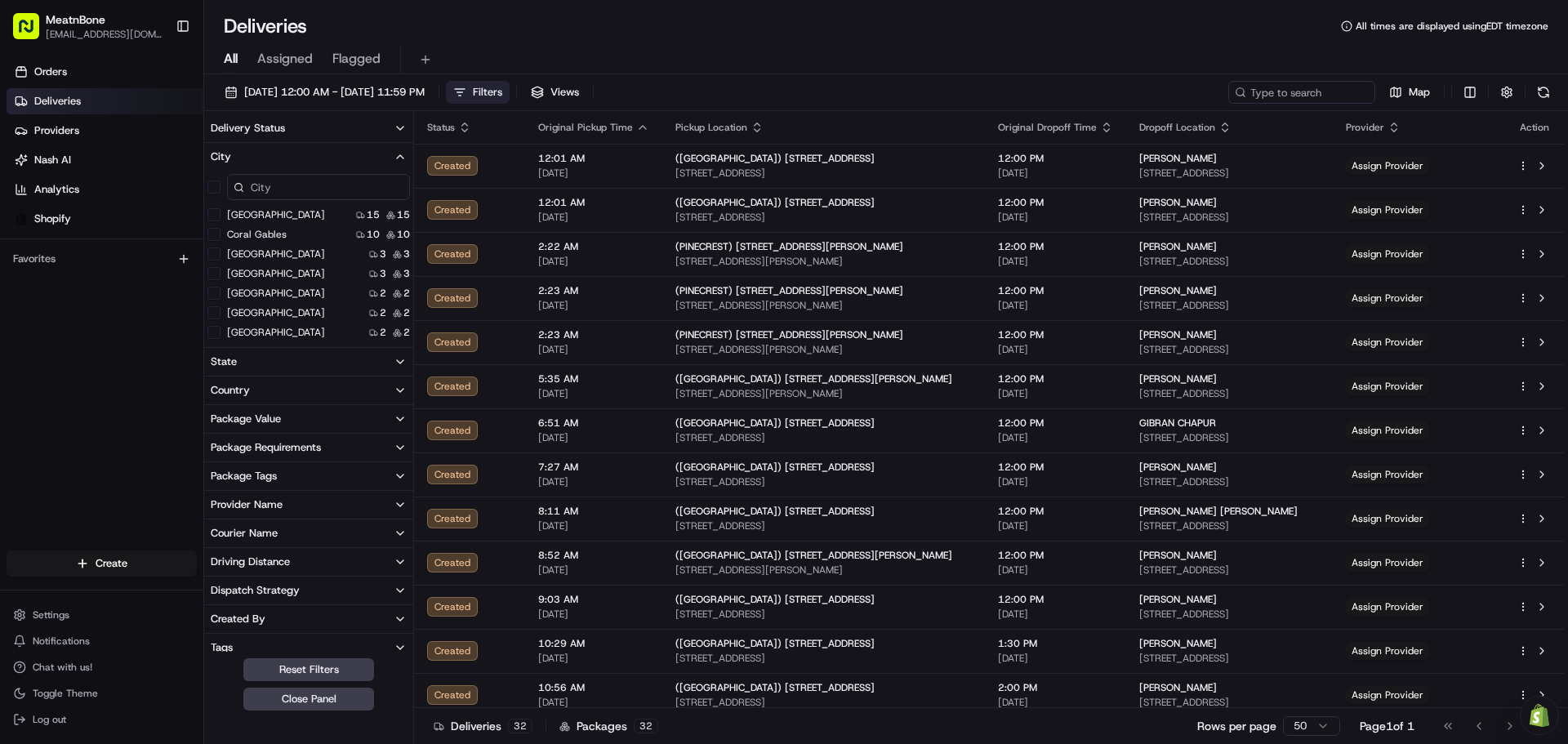
click at [318, 189] on input at bounding box center [318, 186] width 183 height 26
click at [214, 254] on button "[GEOGRAPHIC_DATA]" at bounding box center [214, 253] width 13 height 13
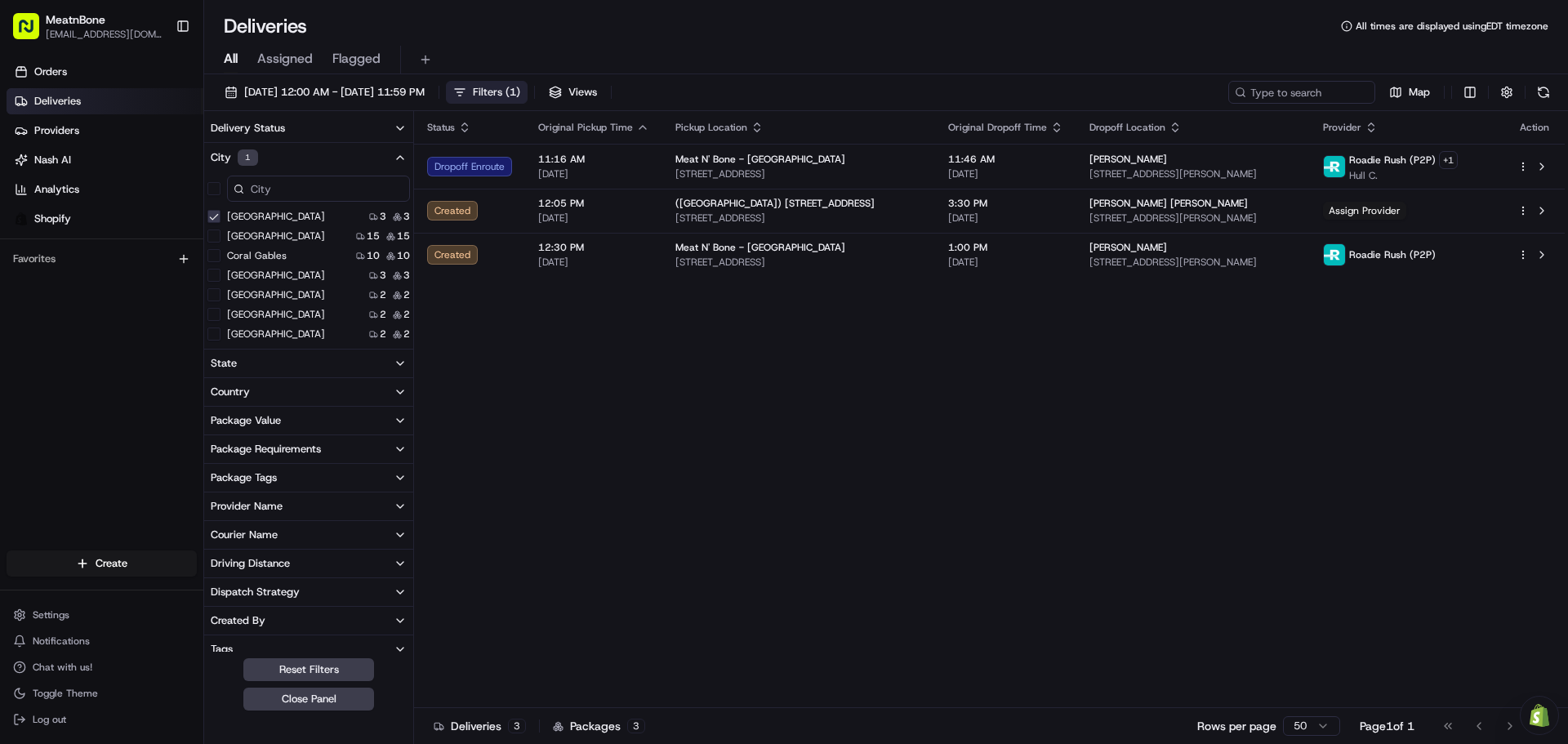
click at [520, 96] on span "Filters ( 1 )" at bounding box center [496, 92] width 47 height 14
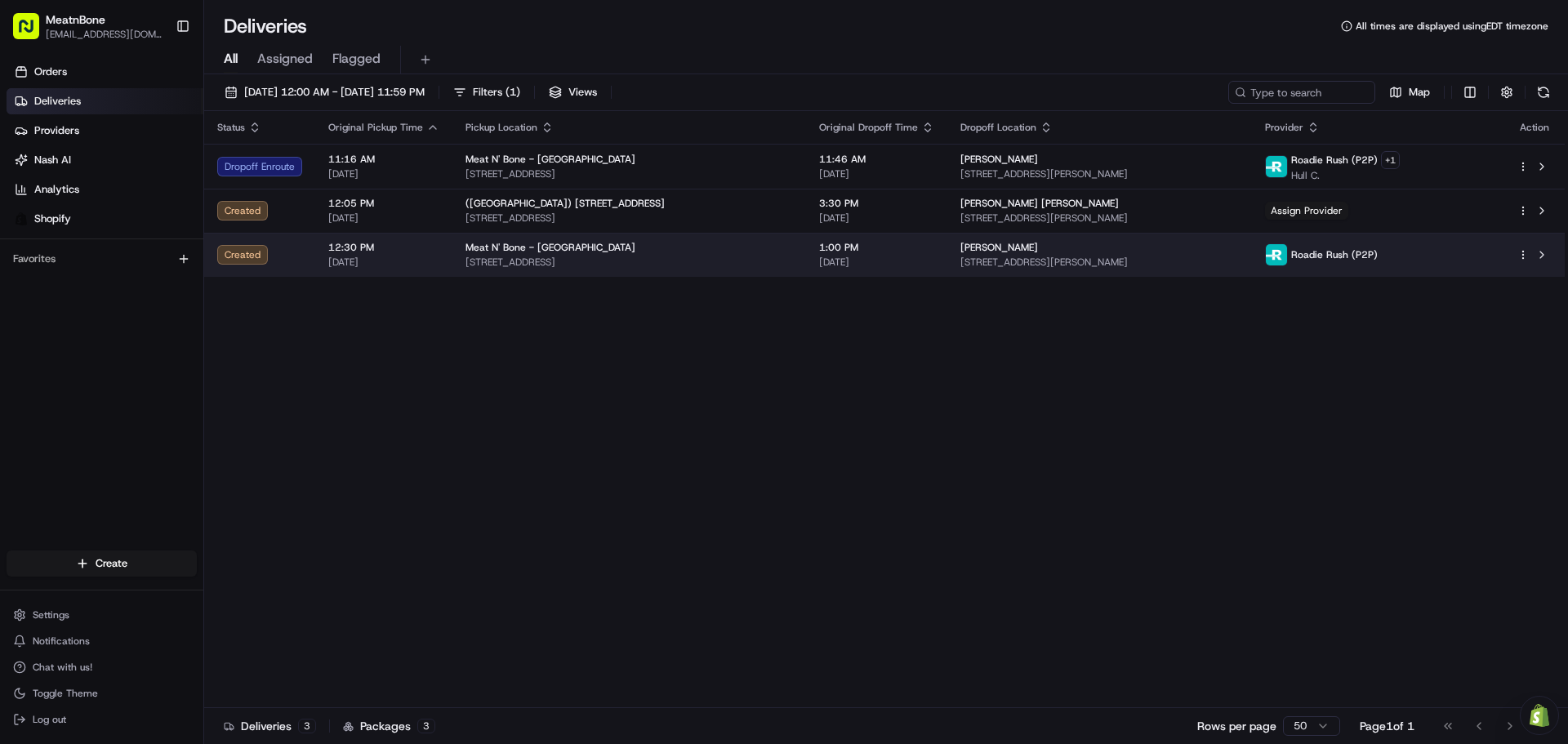
click at [580, 257] on span "[STREET_ADDRESS]" at bounding box center [629, 262] width 327 height 13
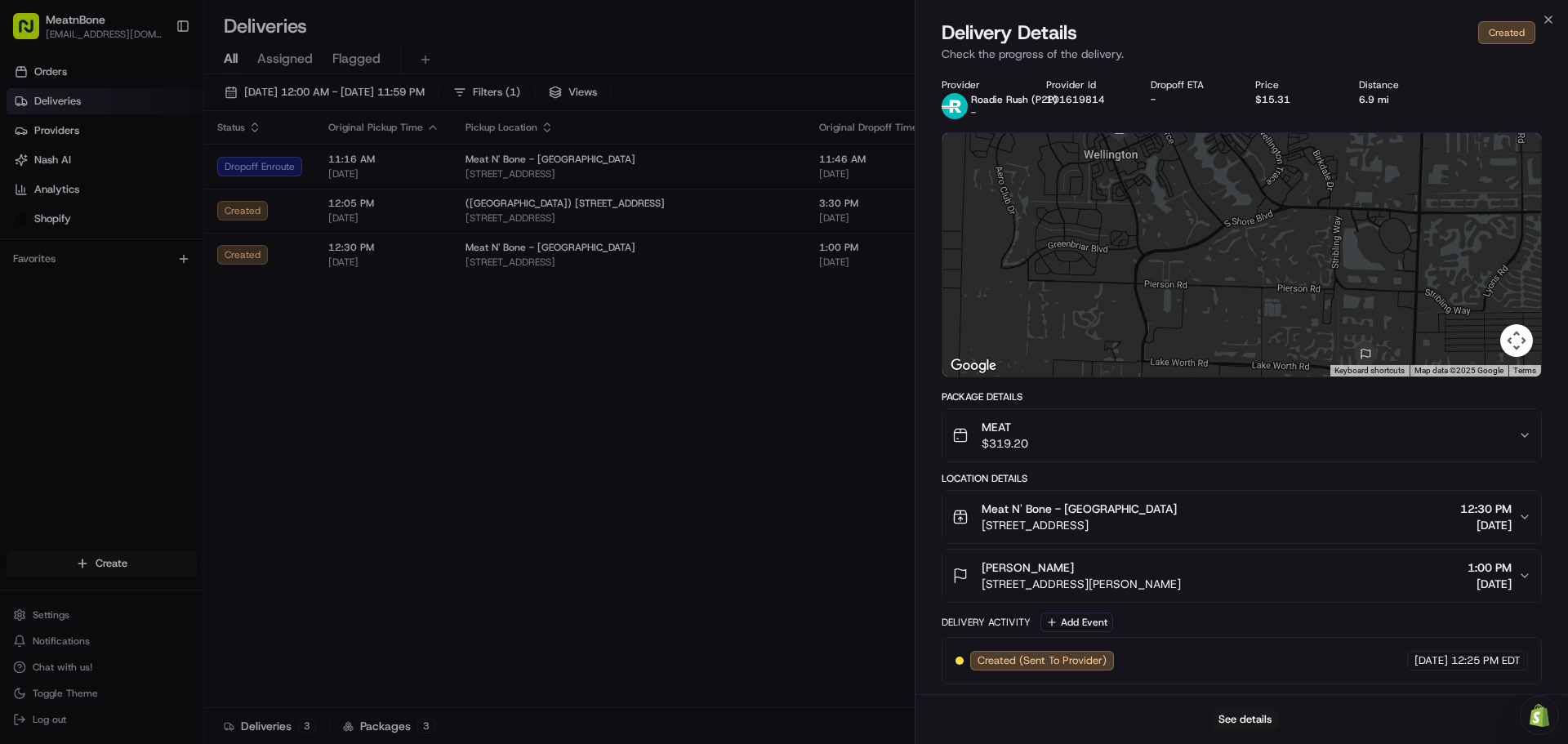
click at [687, 417] on div at bounding box center [784, 372] width 1568 height 744
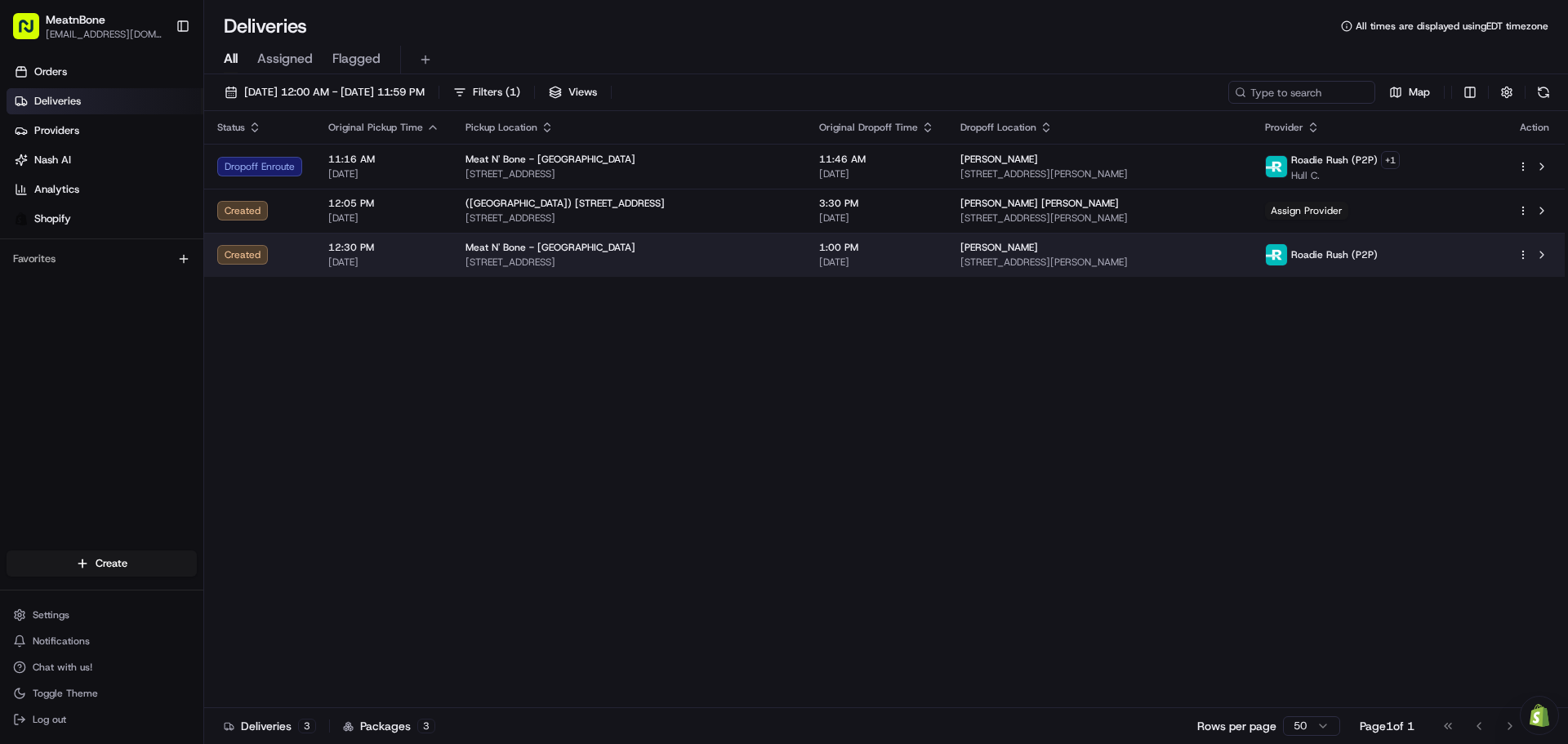
click at [752, 264] on span "[STREET_ADDRESS]" at bounding box center [629, 262] width 327 height 13
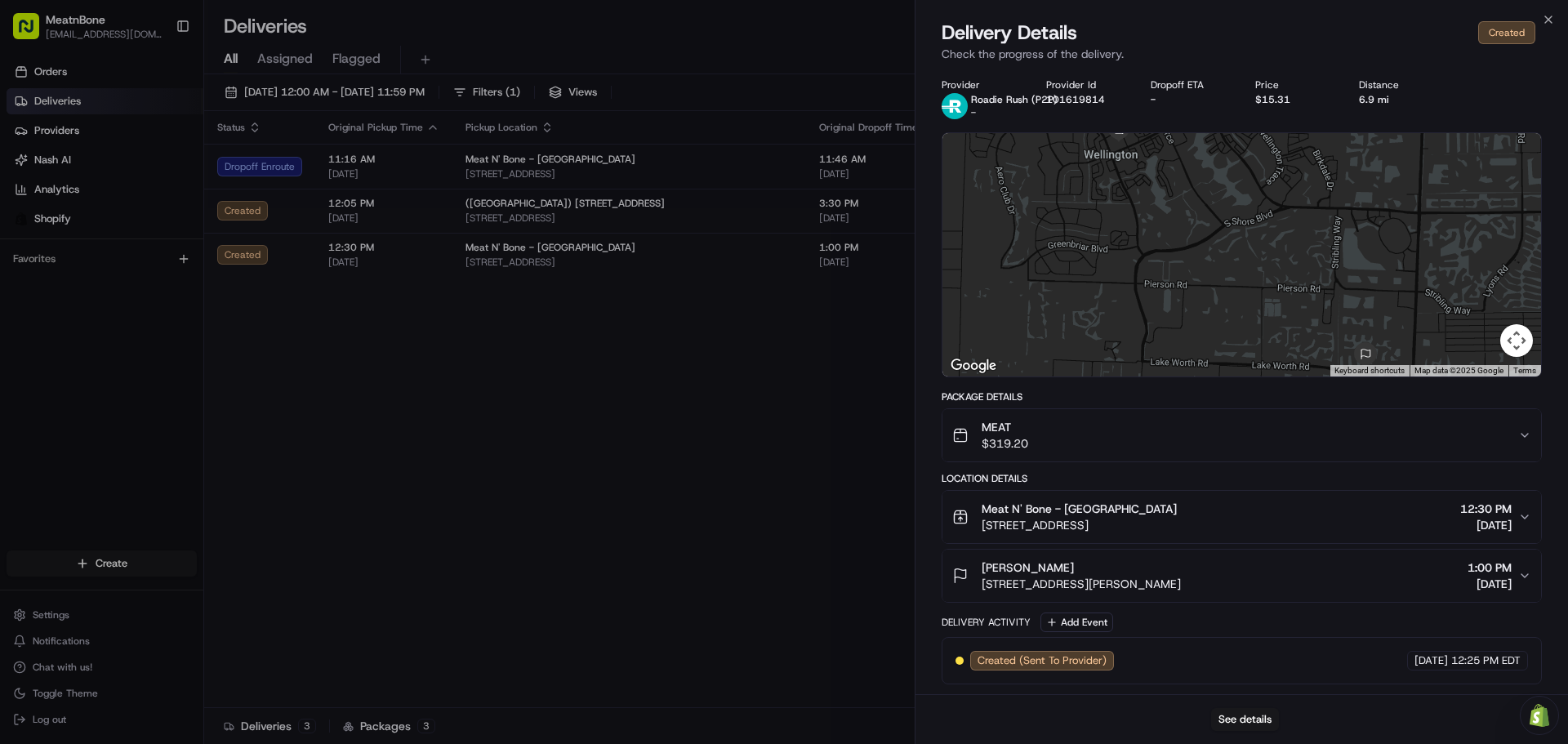
click at [564, 533] on div at bounding box center [784, 372] width 1568 height 744
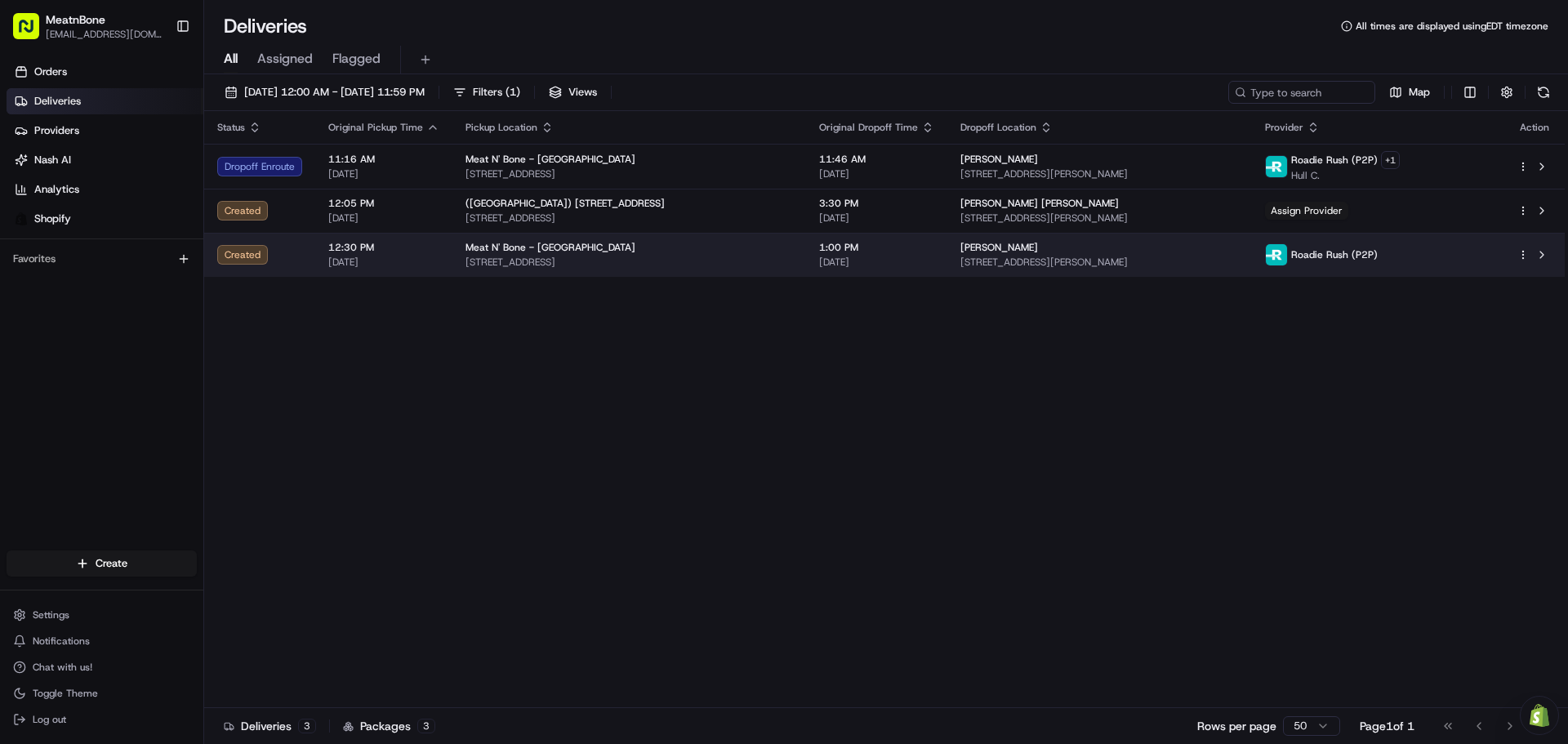
click at [1157, 255] on div "[PERSON_NAME] [STREET_ADDRESS]" at bounding box center [1099, 254] width 277 height 28
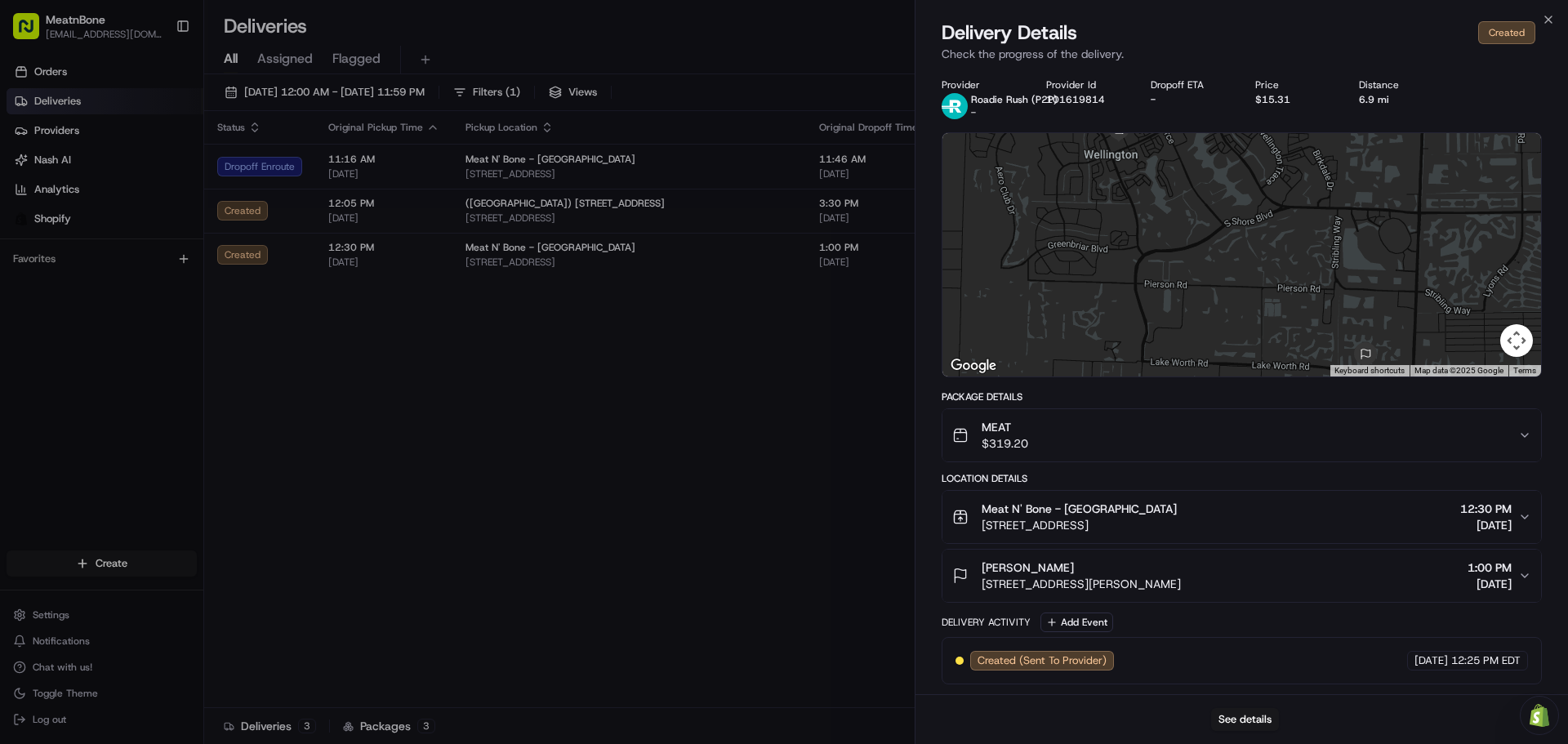
click at [781, 432] on div at bounding box center [784, 372] width 1568 height 744
